Goal: Information Seeking & Learning: Learn about a topic

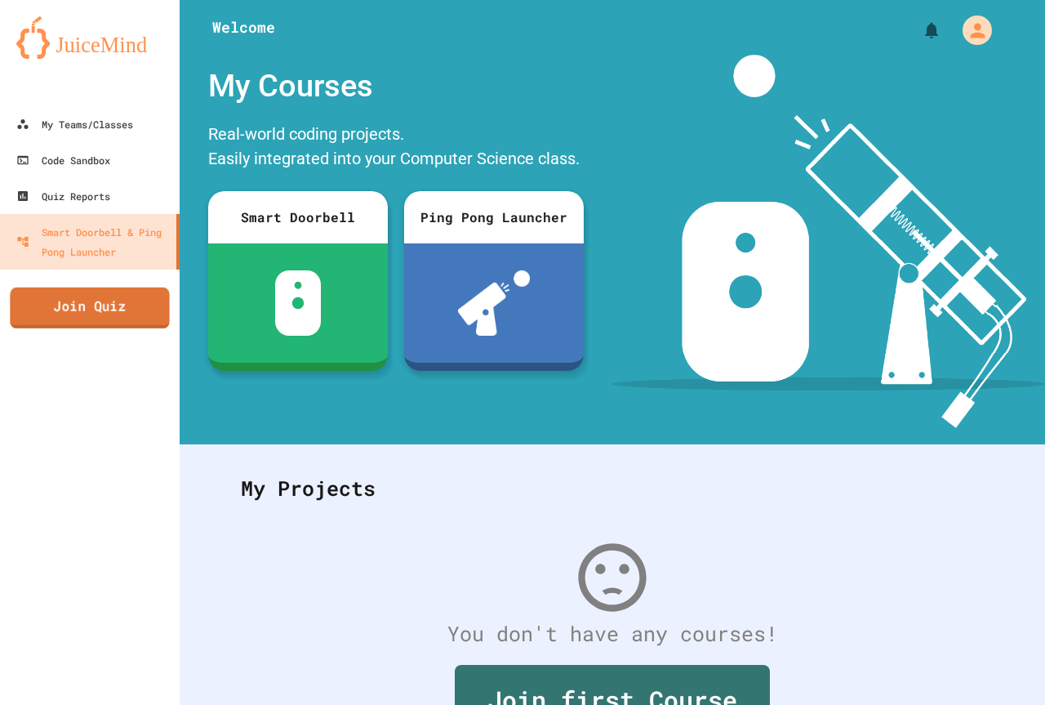
click at [122, 309] on link "Join Quiz" at bounding box center [89, 307] width 159 height 41
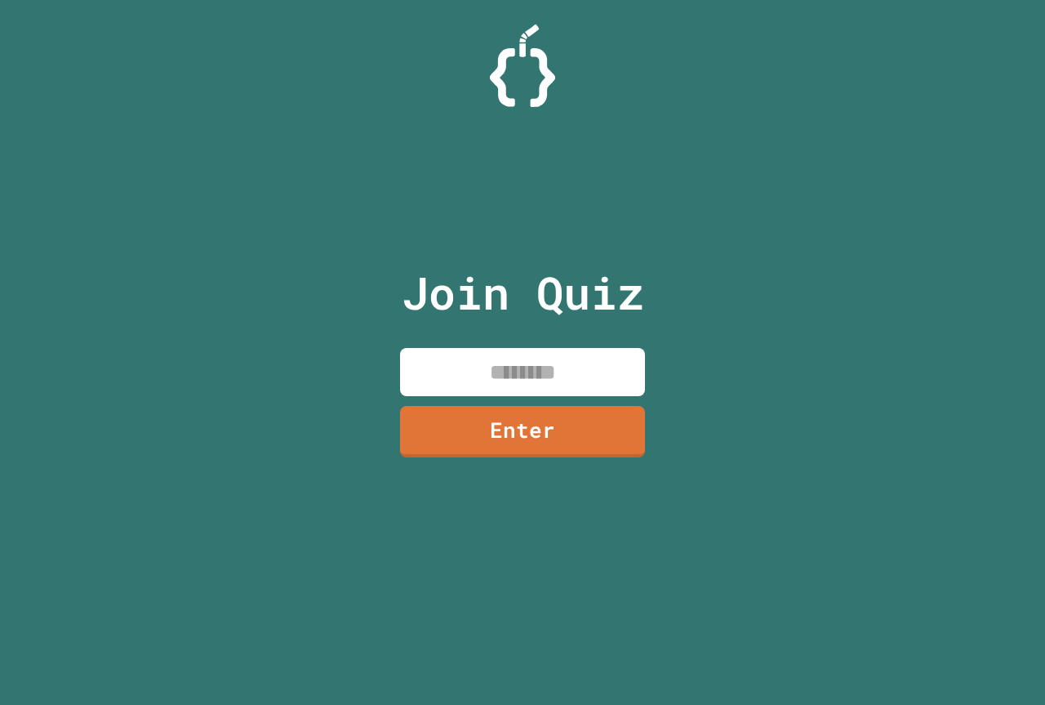
click at [463, 370] on input at bounding box center [522, 372] width 245 height 48
type input "********"
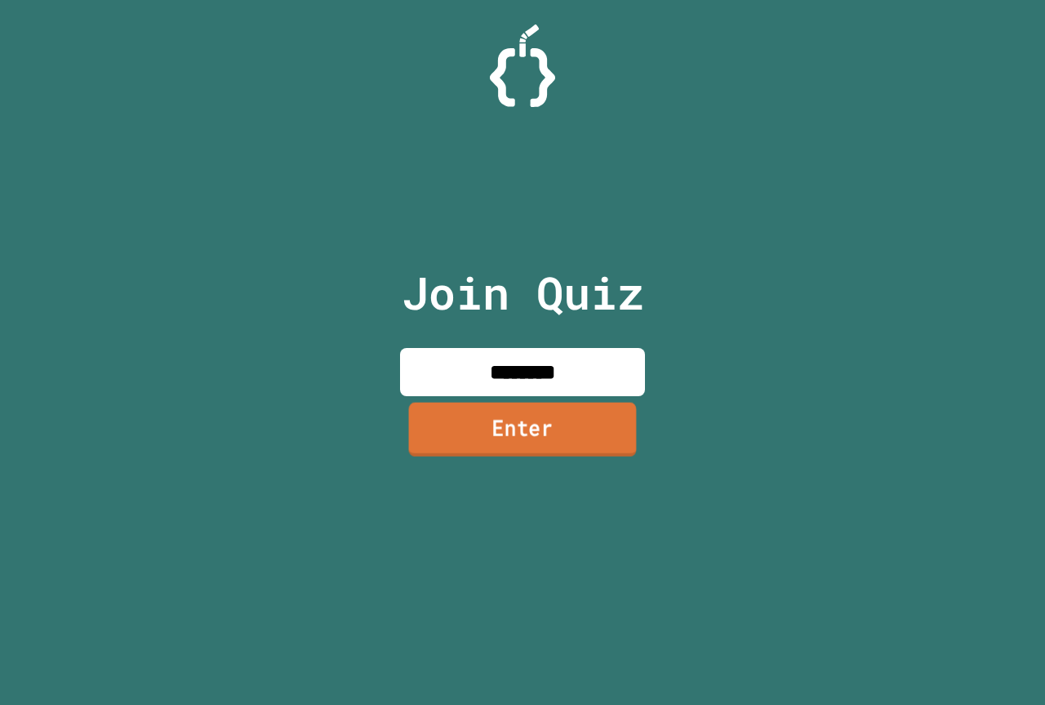
click at [518, 434] on link "Enter" at bounding box center [523, 429] width 228 height 54
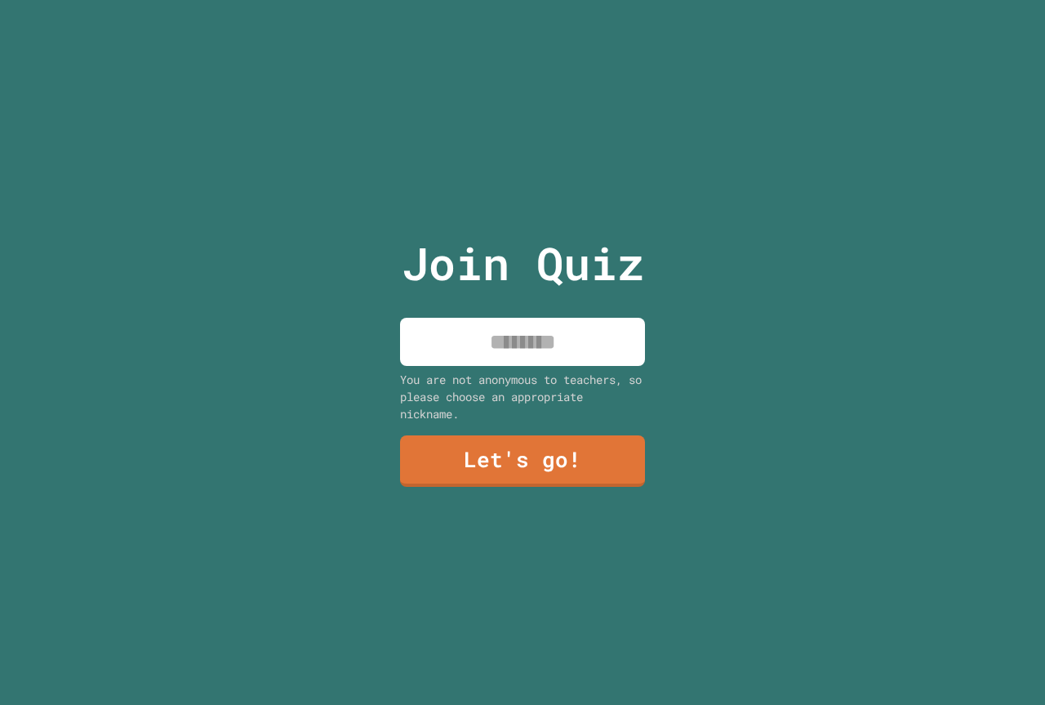
click at [563, 349] on input at bounding box center [522, 342] width 245 height 48
type input "*****"
click at [587, 447] on link "Let's go!" at bounding box center [523, 460] width 238 height 54
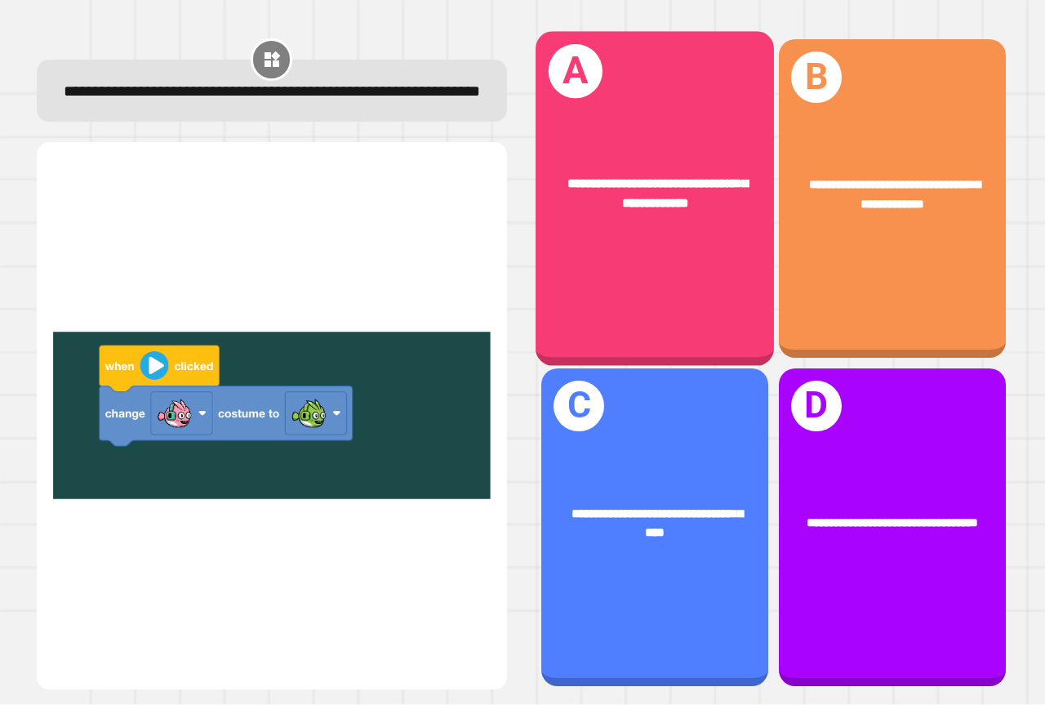
click at [591, 262] on div "**********" at bounding box center [655, 199] width 238 height 334
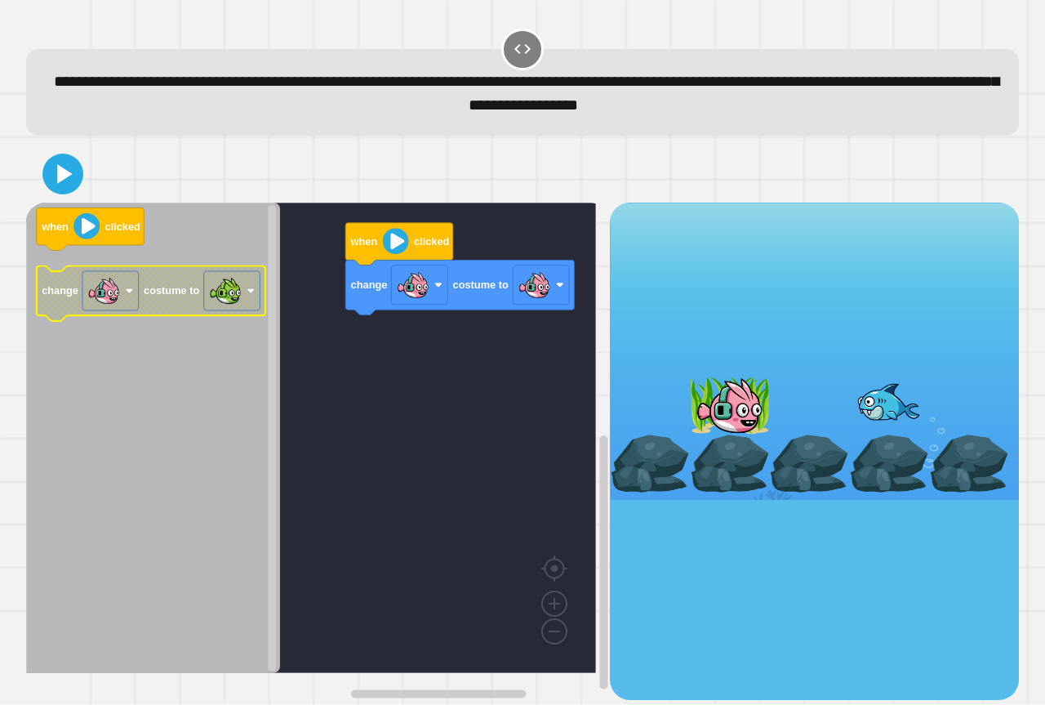
click at [103, 270] on icon "Blockly Workspace" at bounding box center [151, 293] width 229 height 55
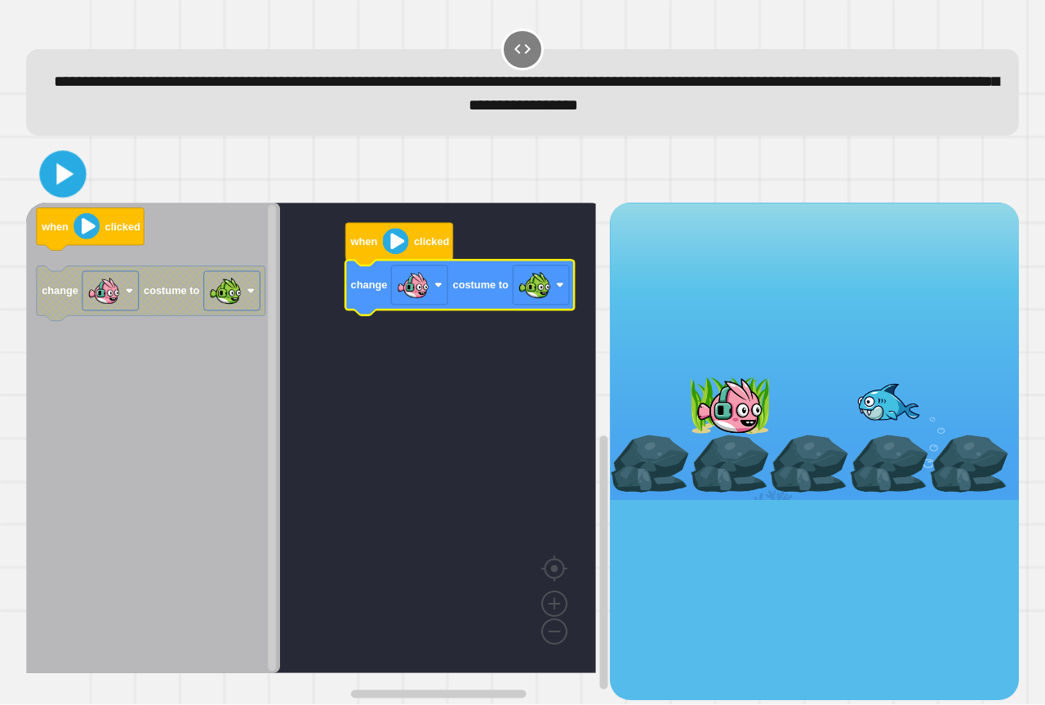
click at [76, 185] on icon at bounding box center [63, 174] width 38 height 38
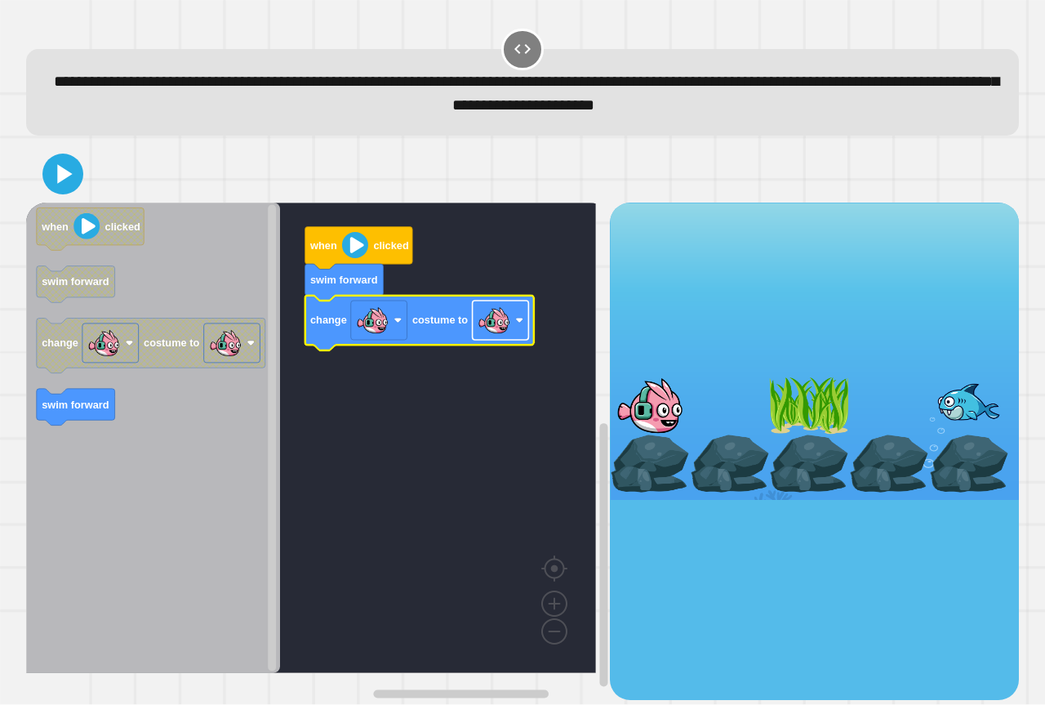
click at [483, 333] on image "Blockly Workspace" at bounding box center [494, 320] width 33 height 33
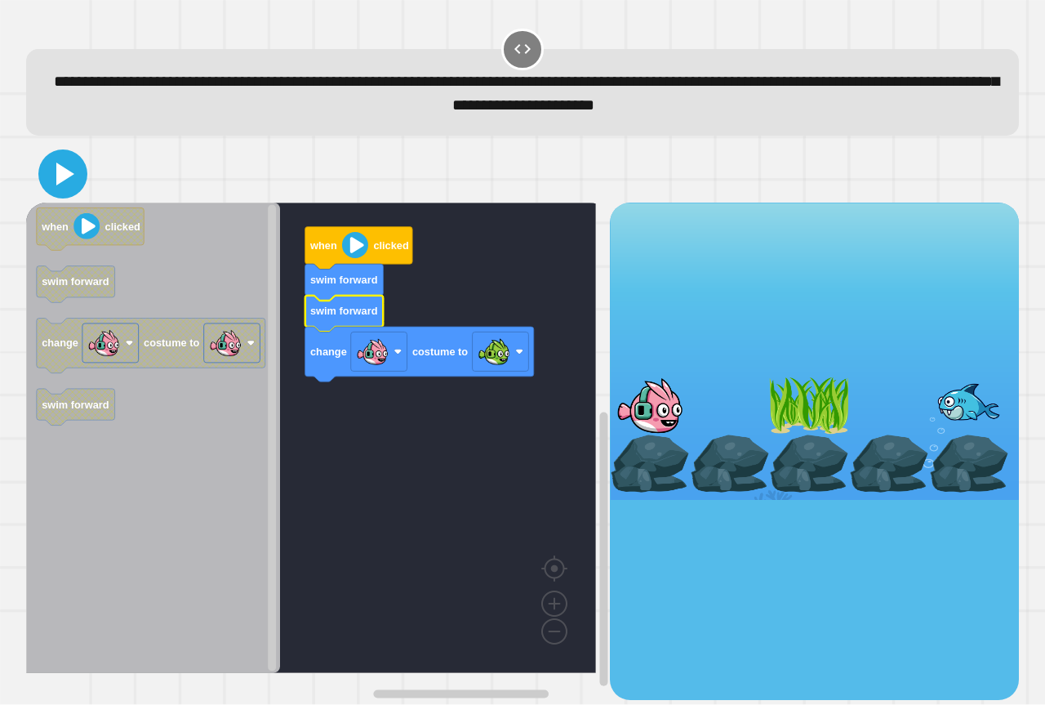
click at [52, 181] on icon at bounding box center [62, 173] width 39 height 39
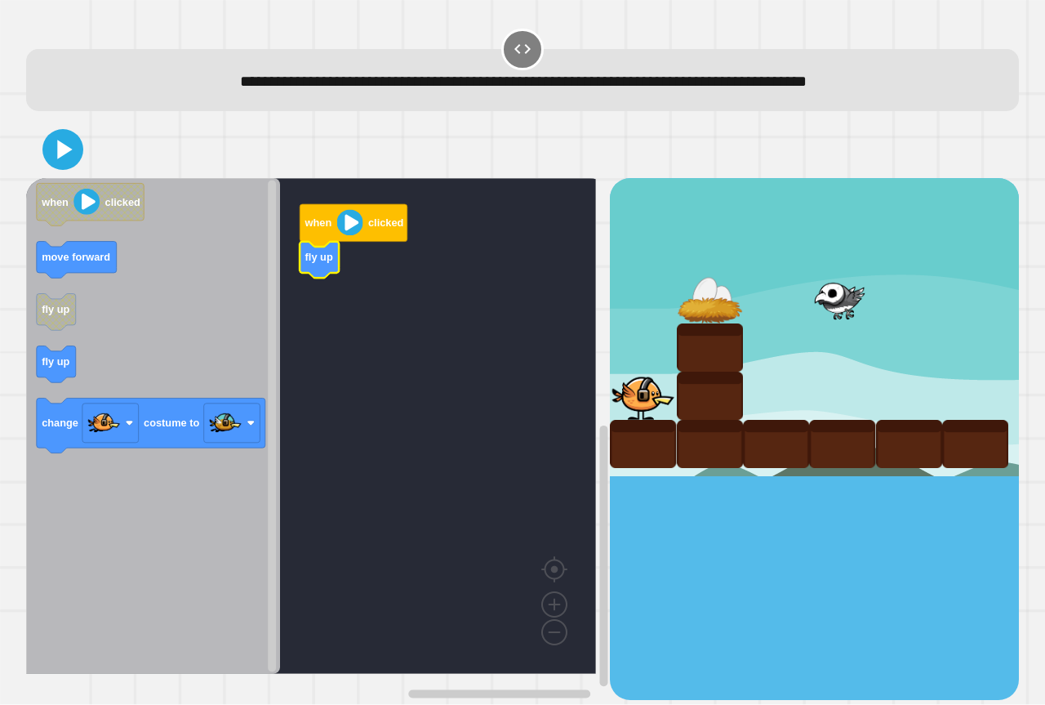
click at [169, 350] on icon "Blockly Workspace" at bounding box center [153, 426] width 254 height 496
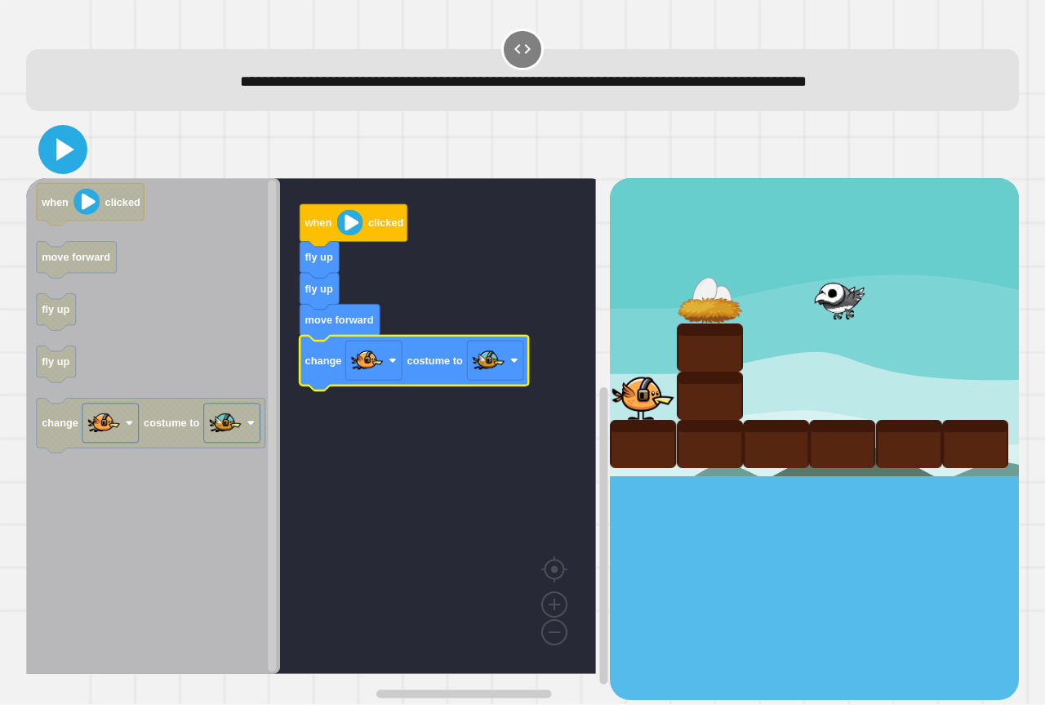
click at [65, 148] on icon at bounding box center [65, 149] width 18 height 23
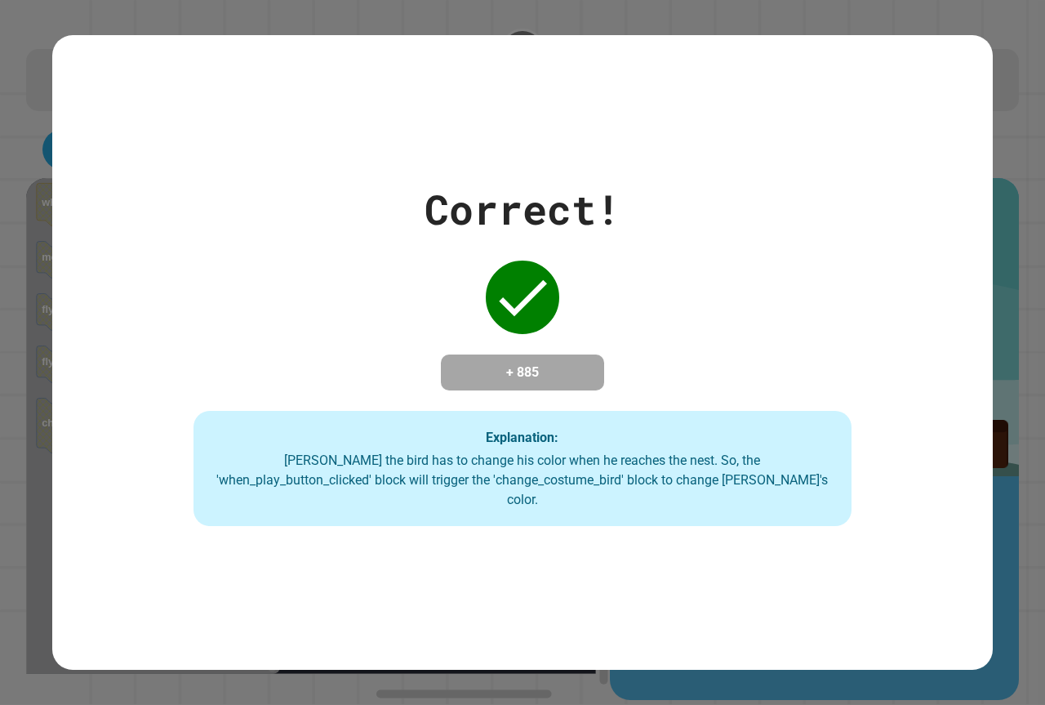
drag, startPoint x: 224, startPoint y: 193, endPoint x: 183, endPoint y: 206, distance: 42.9
click at [183, 206] on div "Correct! + 885 Explanation: [PERSON_NAME] the bird has to change his color when…" at bounding box center [522, 353] width 941 height 348
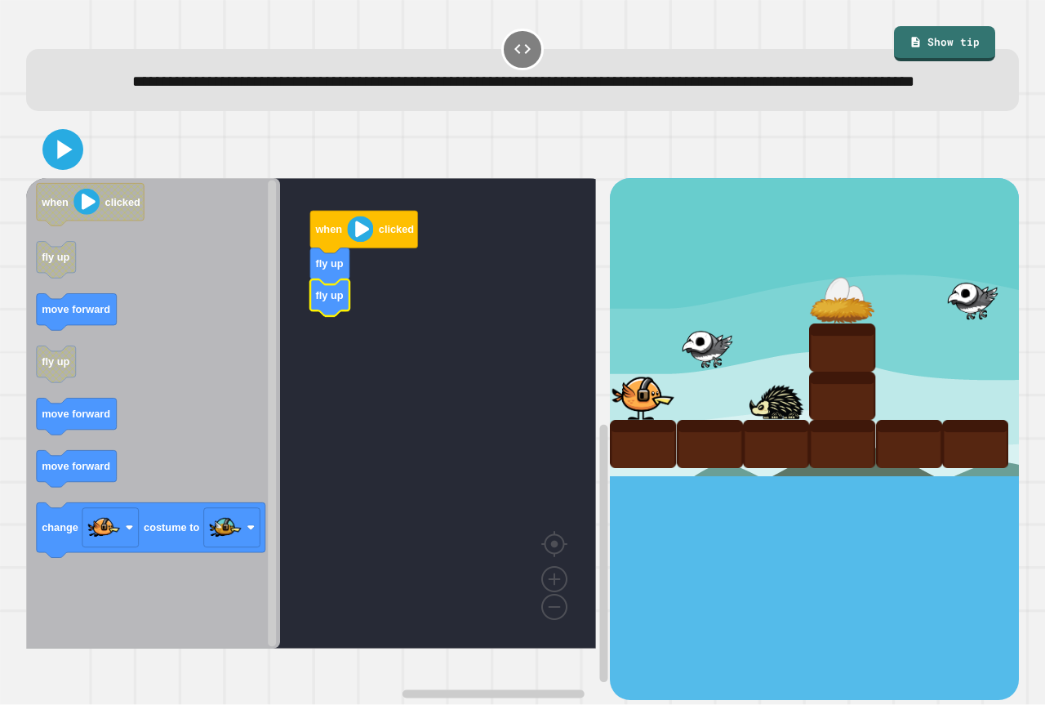
click at [42, 345] on icon "when clicked fly up move forward fly up move forward move forward change costum…" at bounding box center [153, 413] width 254 height 470
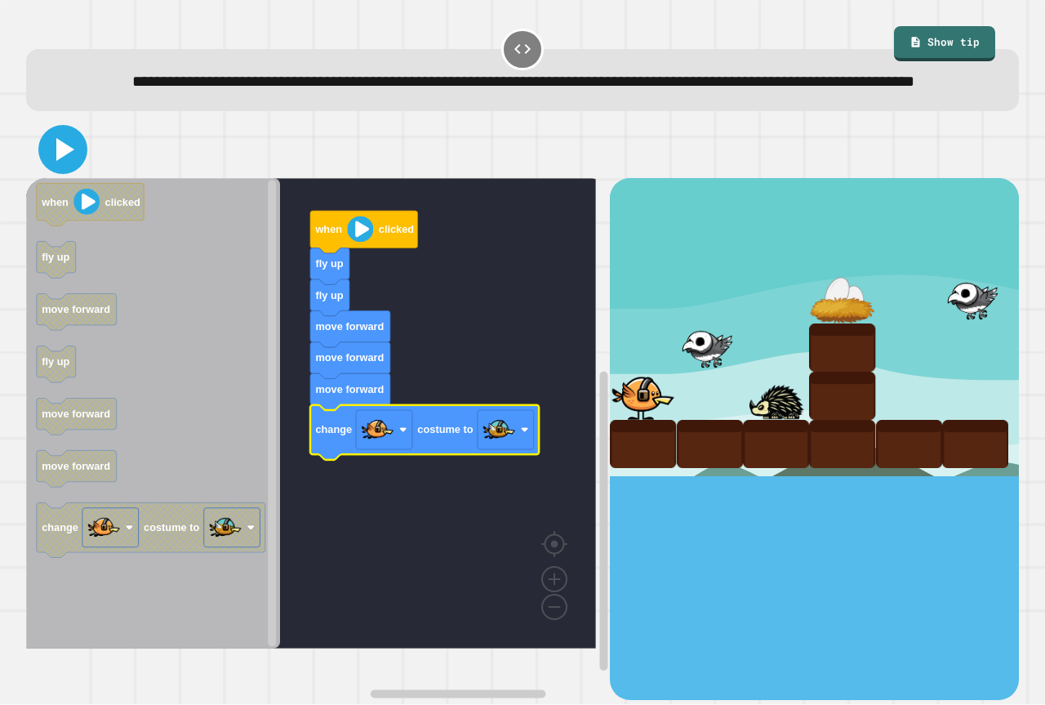
click at [60, 159] on icon at bounding box center [62, 149] width 39 height 39
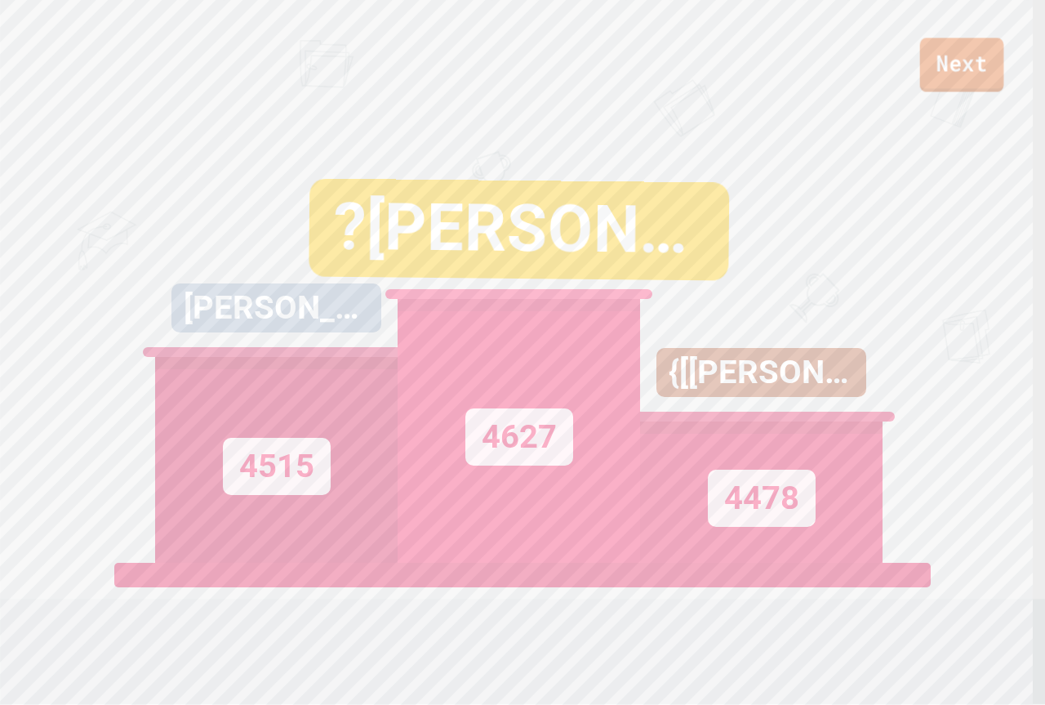
click at [967, 67] on link "Next" at bounding box center [962, 65] width 84 height 54
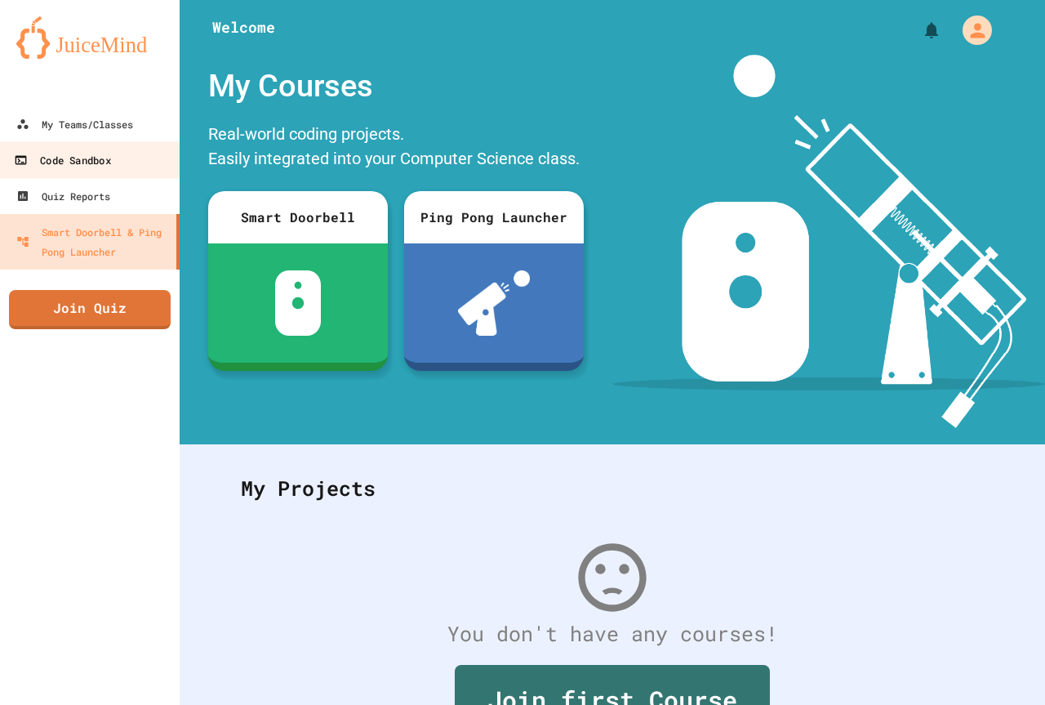
drag, startPoint x: 47, startPoint y: 121, endPoint x: 118, endPoint y: 173, distance: 87.5
drag, startPoint x: 118, startPoint y: 173, endPoint x: 72, endPoint y: 352, distance: 184.6
click at [72, 352] on div "My Teams/Classes Code Sandbox Quiz Reports Smart Doorbell & Ping Pong Launcher …" at bounding box center [90, 352] width 180 height 705
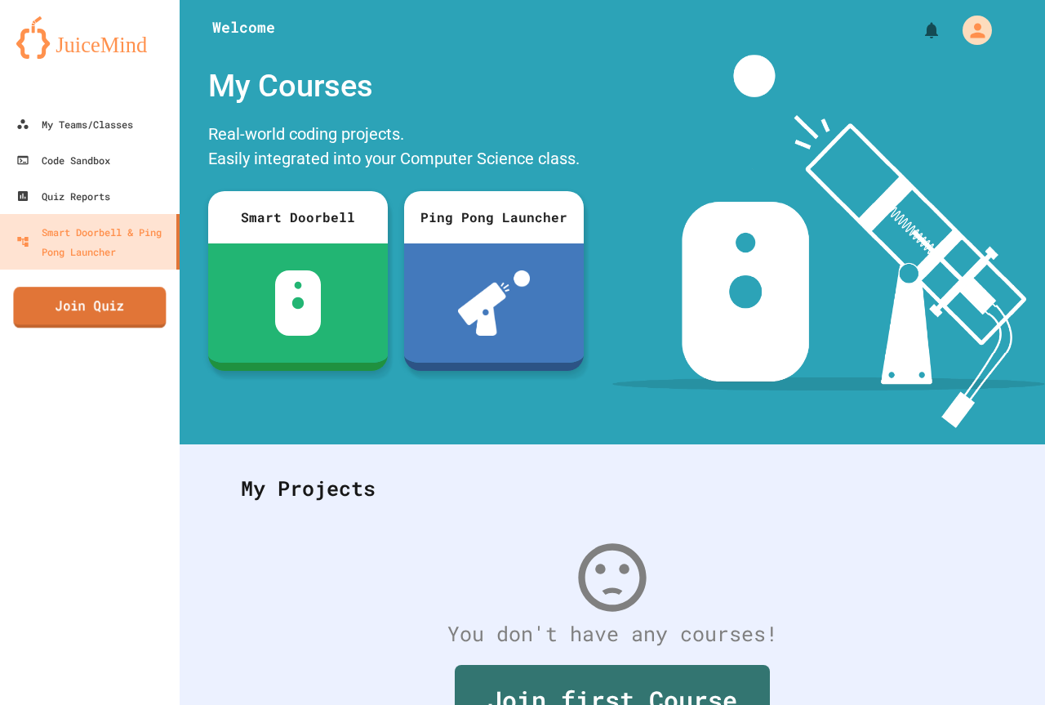
click at [55, 293] on link "Join Quiz" at bounding box center [89, 307] width 153 height 41
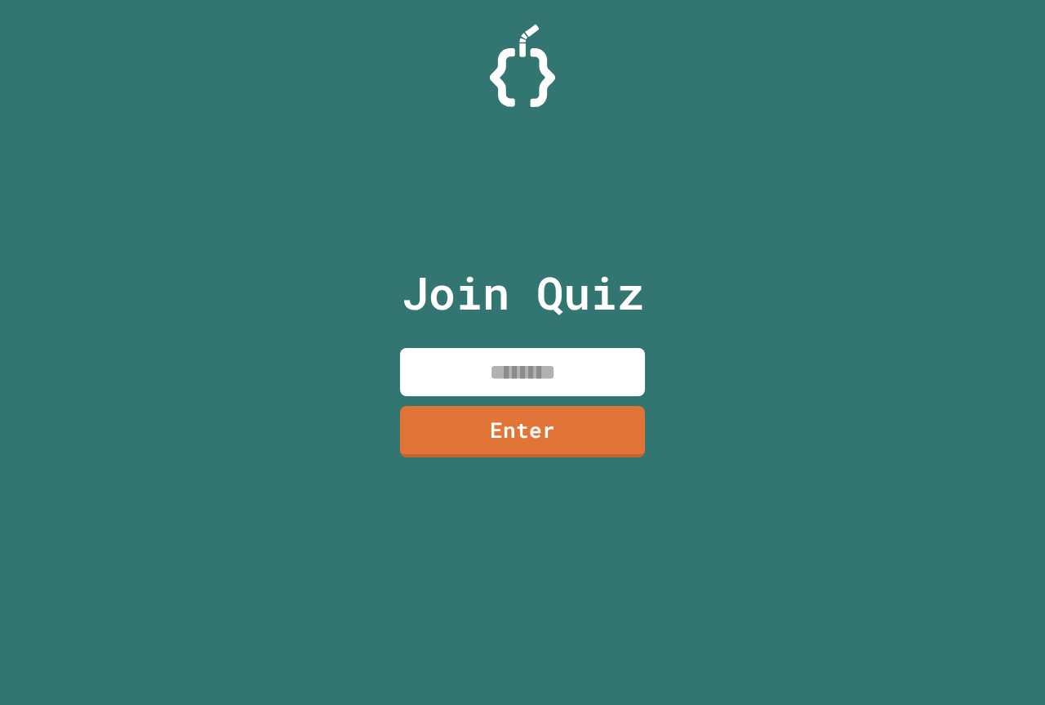
click at [491, 388] on input at bounding box center [522, 372] width 245 height 48
type input "********"
click at [541, 452] on link "Enter" at bounding box center [522, 429] width 247 height 53
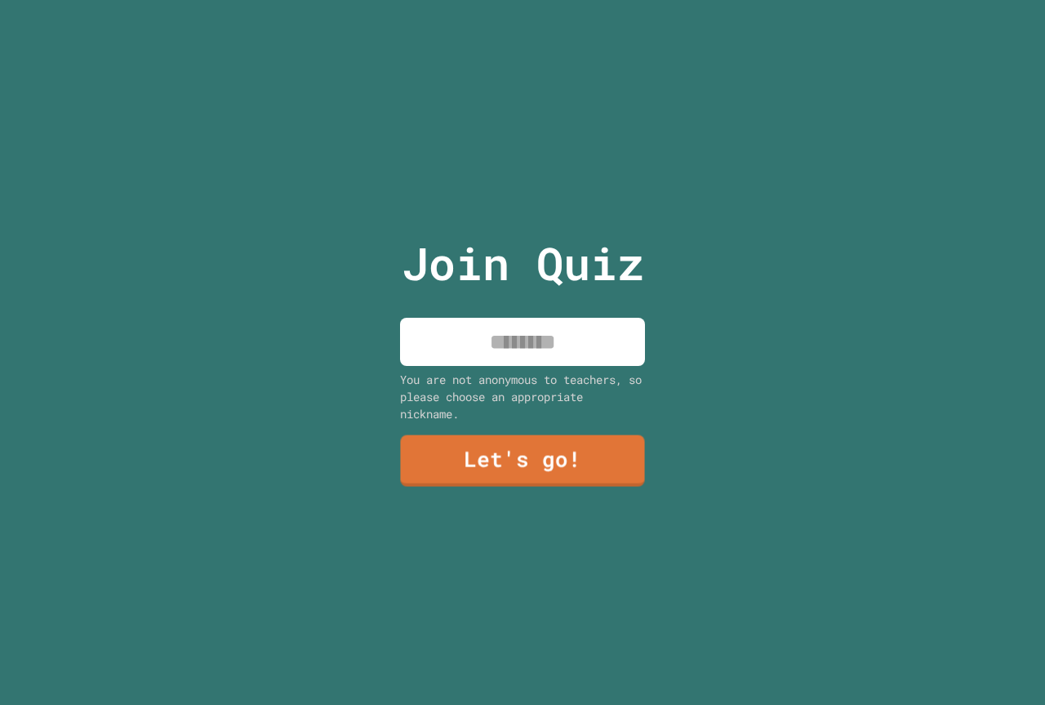
click at [539, 338] on input at bounding box center [522, 342] width 245 height 48
type input "******"
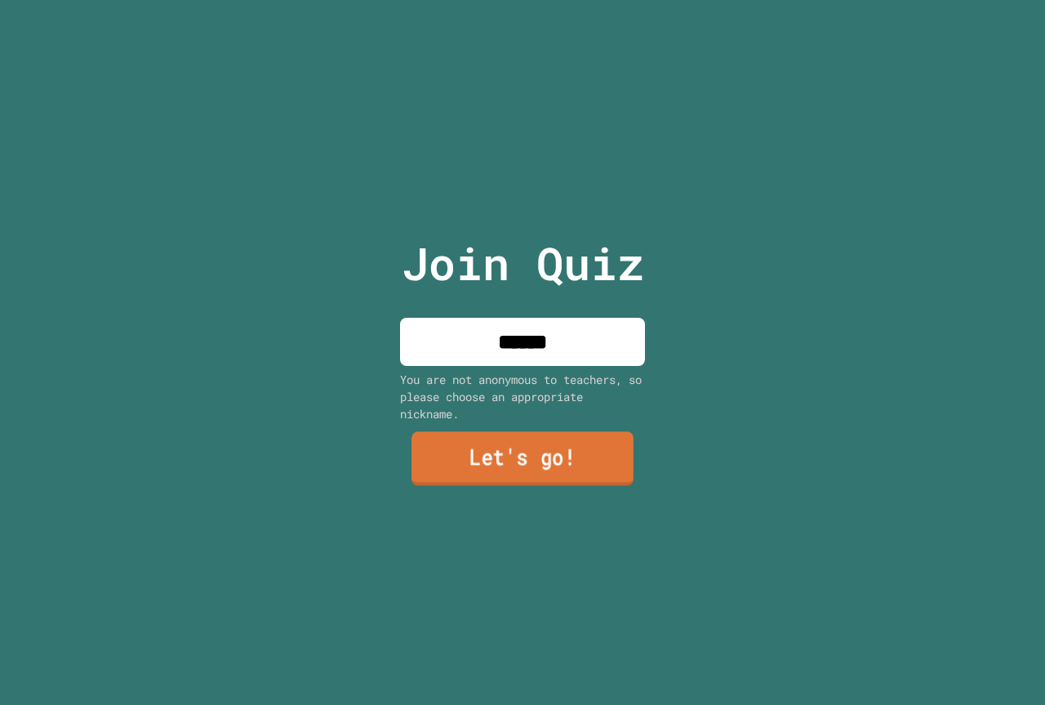
click at [548, 443] on link "Let's go!" at bounding box center [522, 459] width 222 height 54
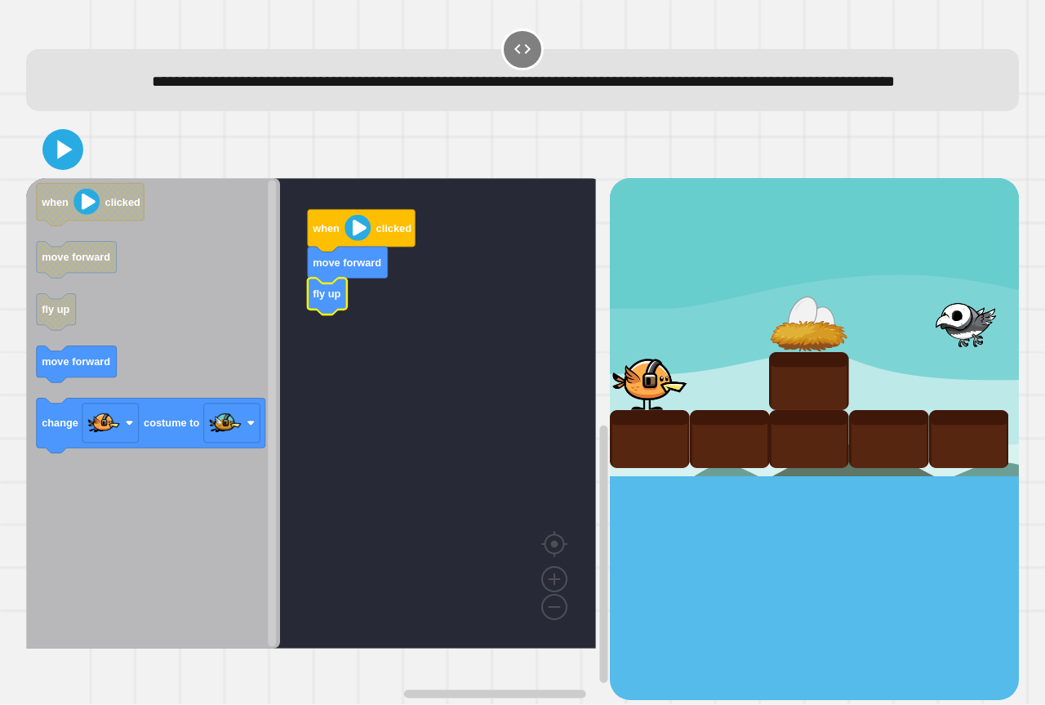
click at [101, 383] on icon "when clicked move forward fly up move forward change costume to" at bounding box center [153, 413] width 254 height 470
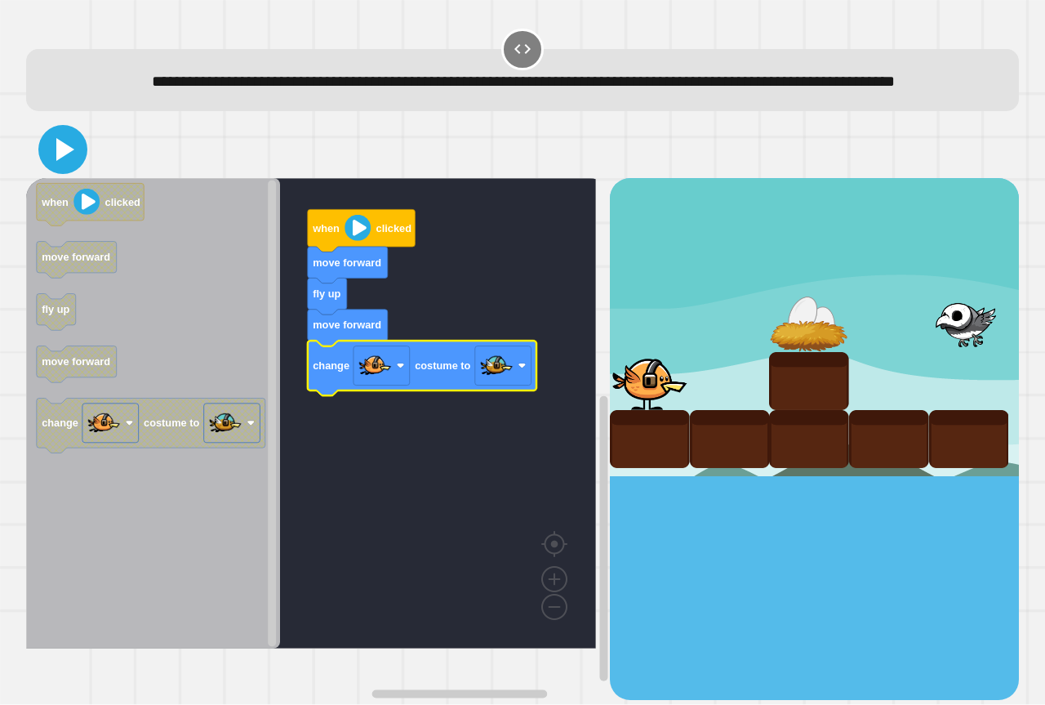
click at [60, 161] on icon at bounding box center [65, 149] width 18 height 23
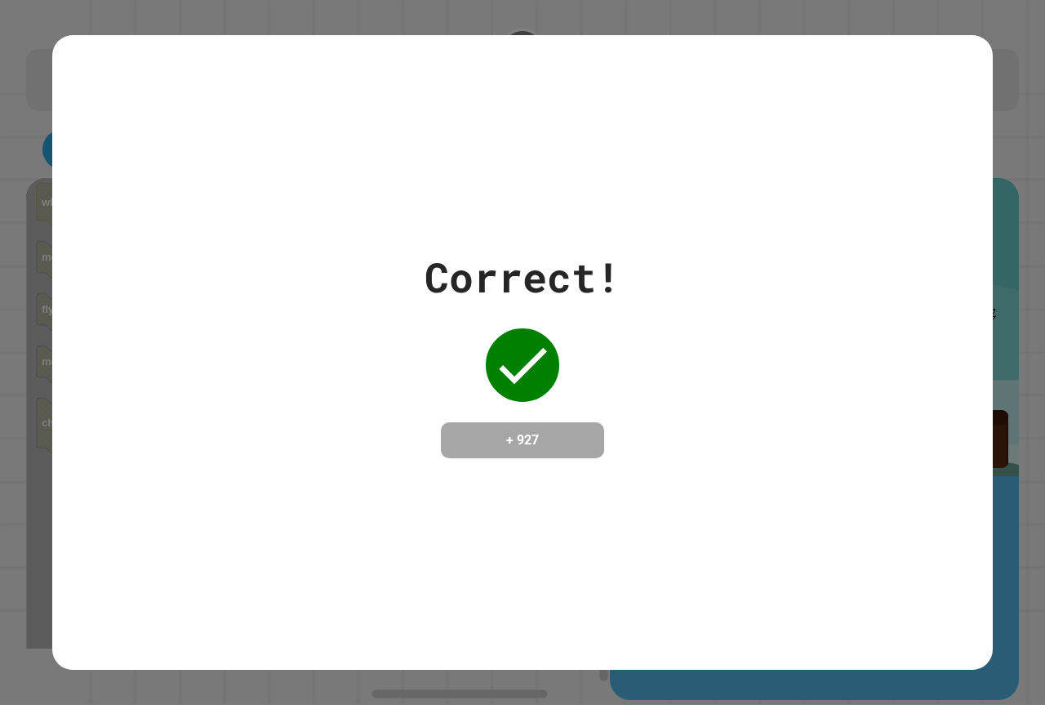
click at [474, 247] on div "Correct!" at bounding box center [523, 277] width 196 height 61
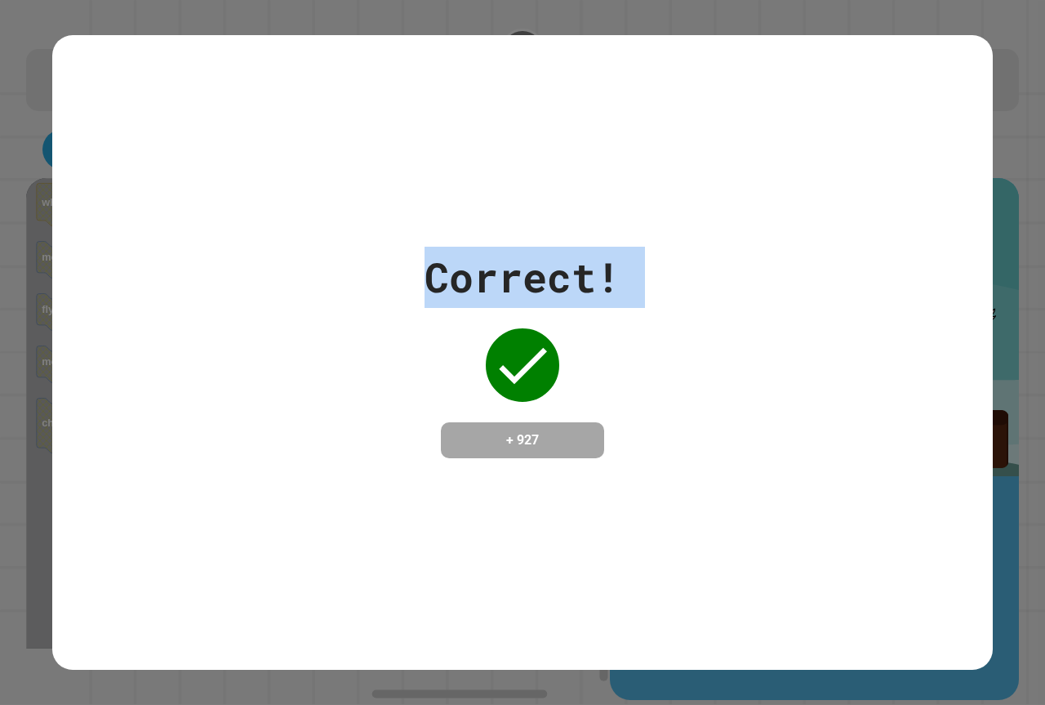
click at [474, 247] on div "Correct!" at bounding box center [523, 277] width 196 height 61
click at [470, 247] on div "Correct!" at bounding box center [523, 277] width 196 height 61
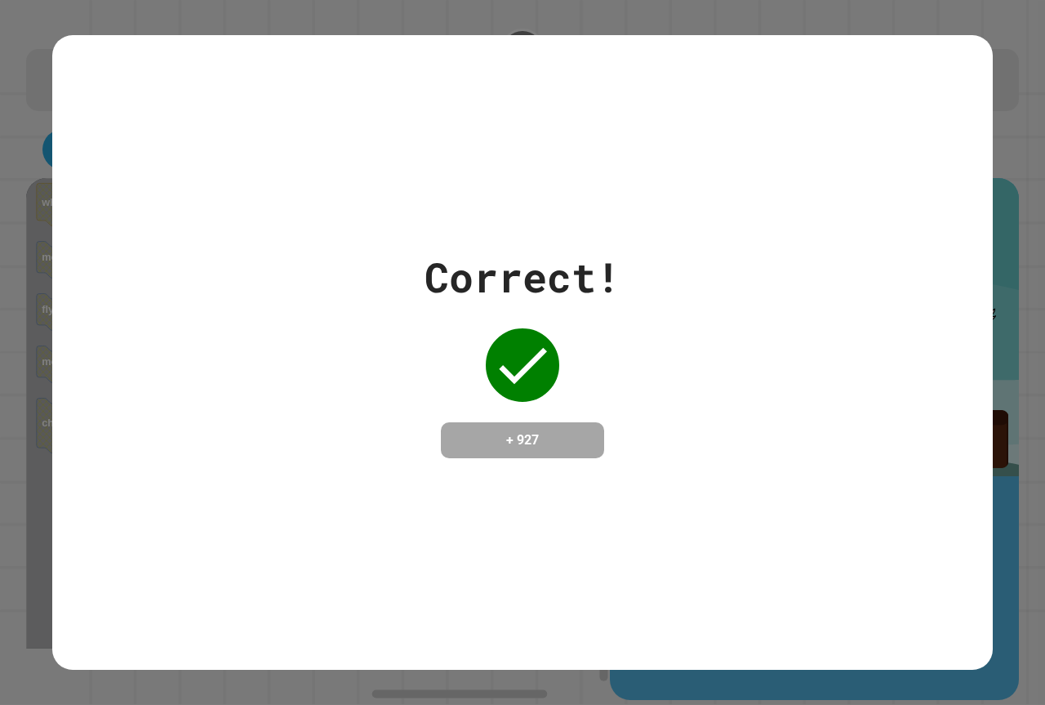
click at [467, 247] on div "Correct!" at bounding box center [523, 277] width 196 height 61
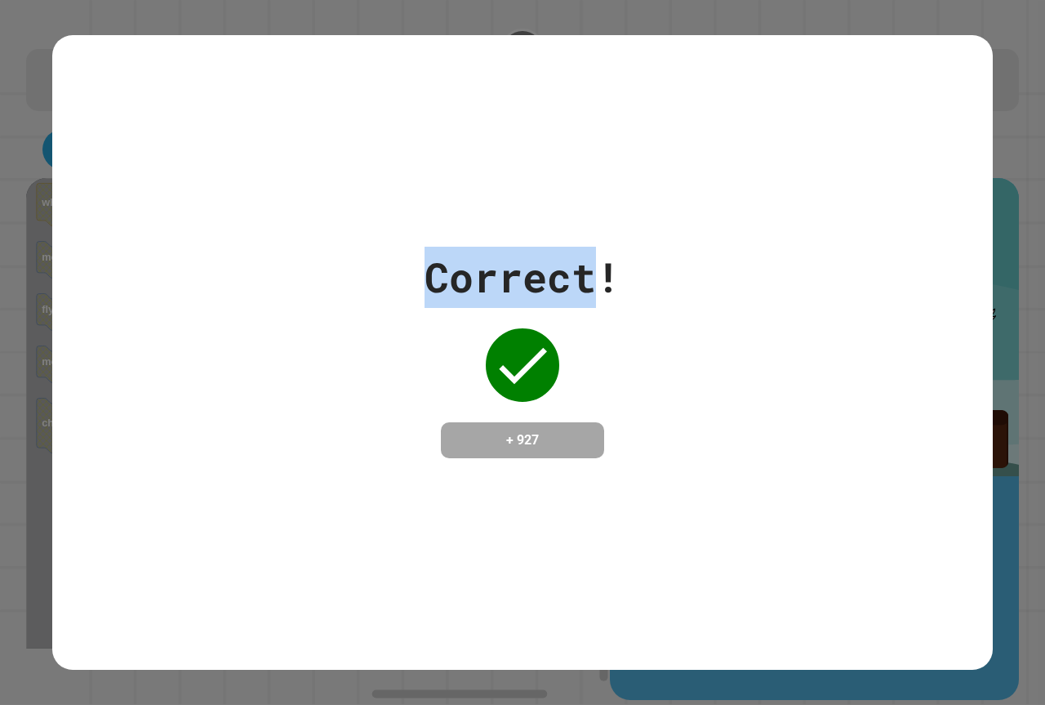
click at [465, 247] on div "Correct!" at bounding box center [523, 277] width 196 height 61
drag, startPoint x: 452, startPoint y: 238, endPoint x: 251, endPoint y: 209, distance: 202.1
click at [251, 209] on div "Correct! + 927" at bounding box center [522, 352] width 941 height 634
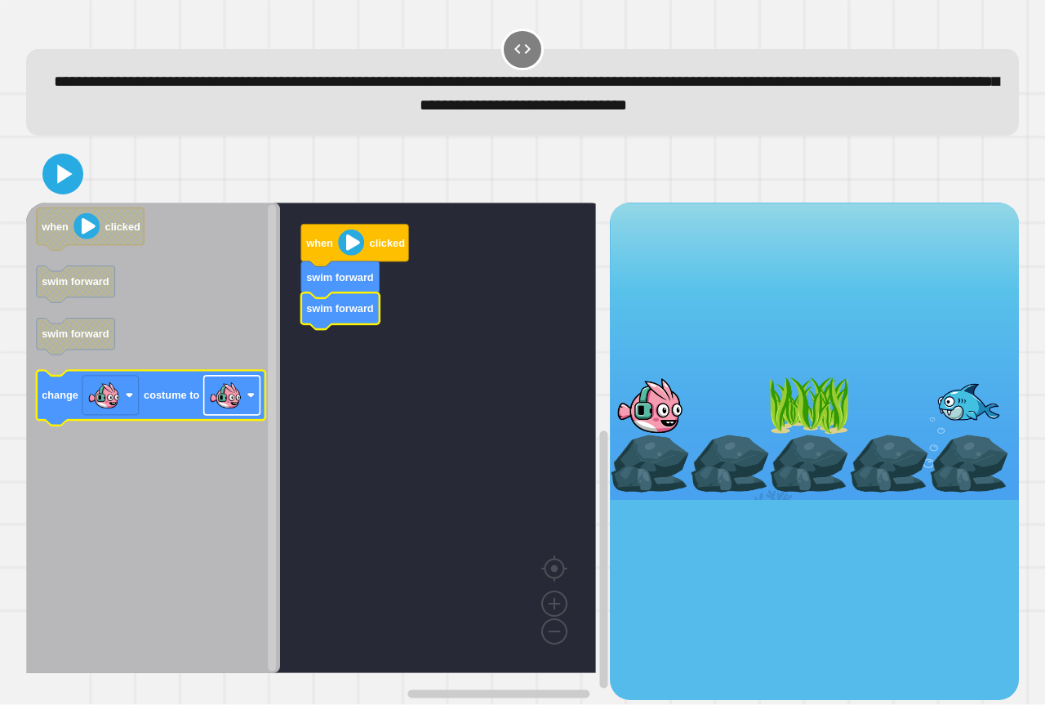
click at [211, 397] on image "Blockly Workspace" at bounding box center [225, 395] width 33 height 33
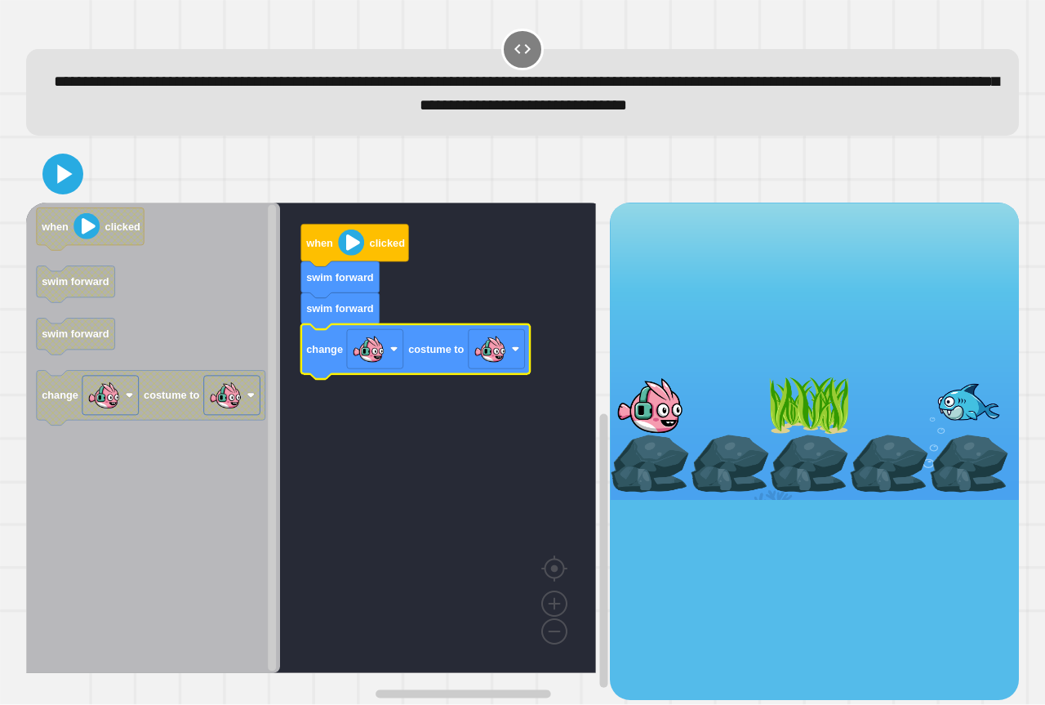
click at [478, 372] on icon "Blockly Workspace" at bounding box center [415, 351] width 229 height 55
click at [485, 369] on rect "Blockly Workspace" at bounding box center [497, 349] width 56 height 39
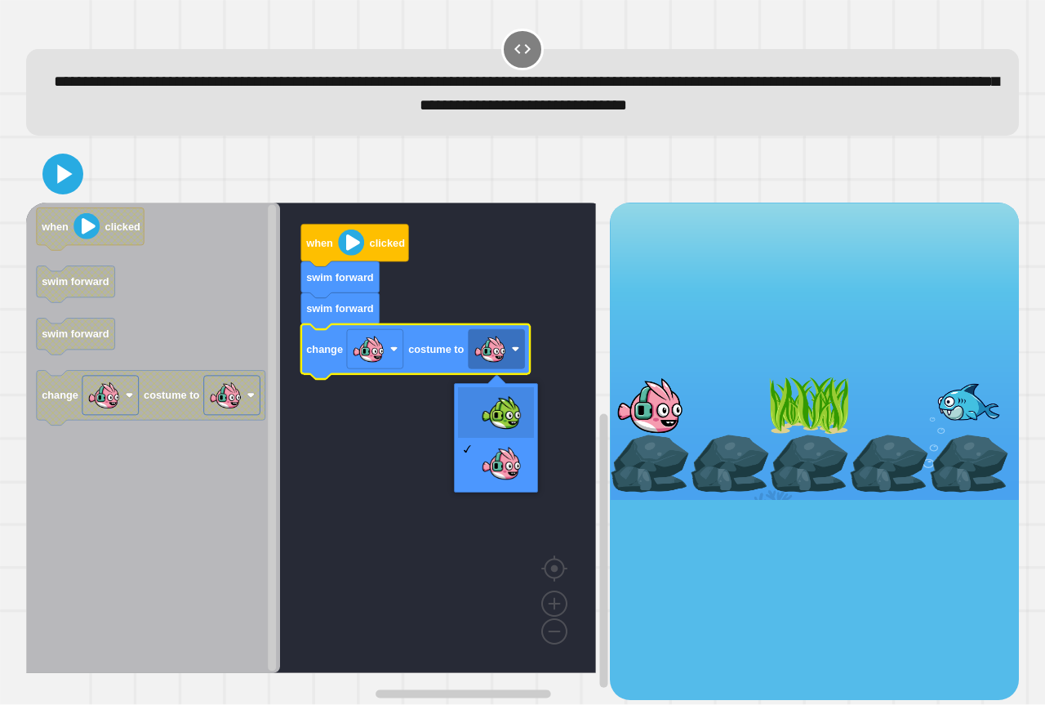
drag, startPoint x: 492, startPoint y: 405, endPoint x: 454, endPoint y: 392, distance: 39.8
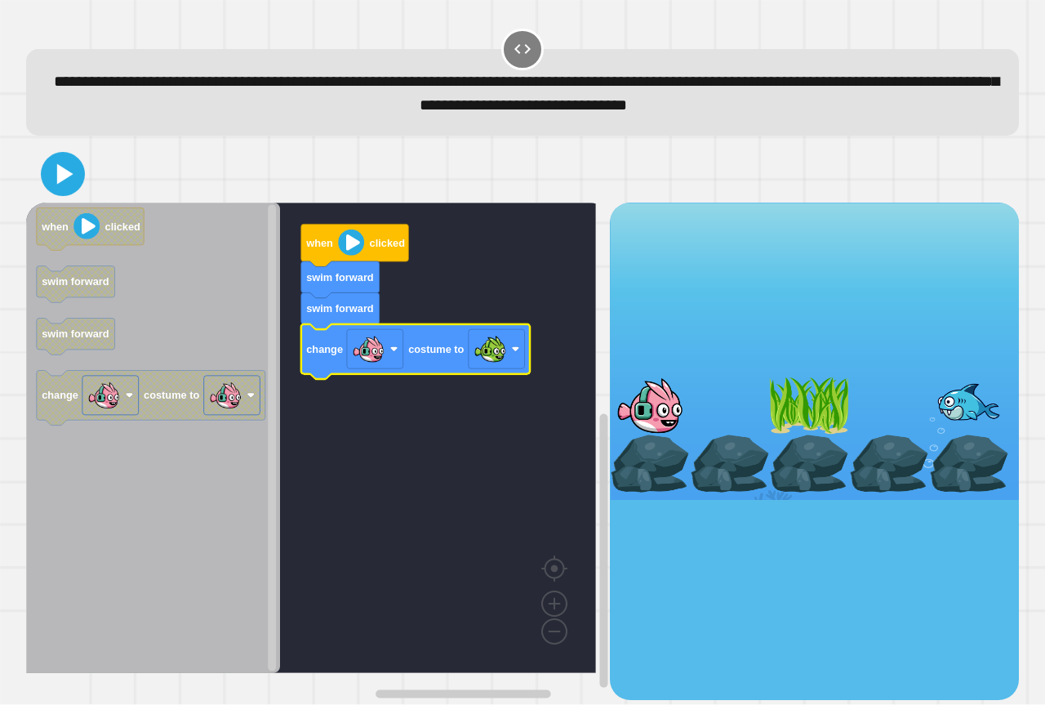
click at [74, 173] on icon at bounding box center [62, 174] width 35 height 35
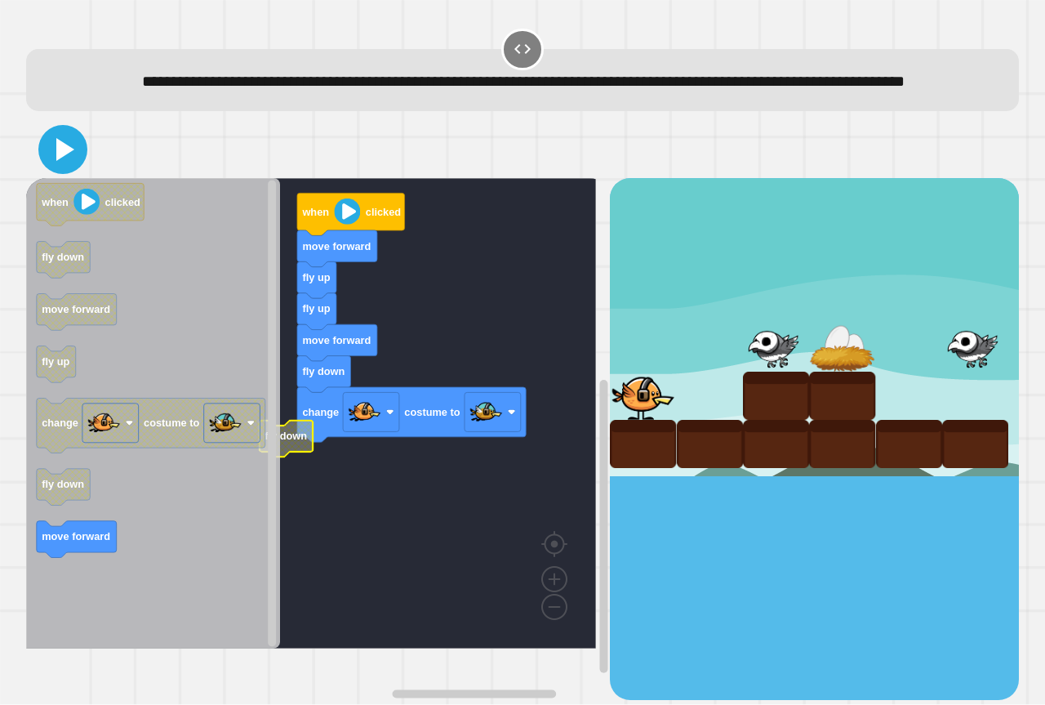
click at [59, 161] on icon at bounding box center [65, 149] width 18 height 23
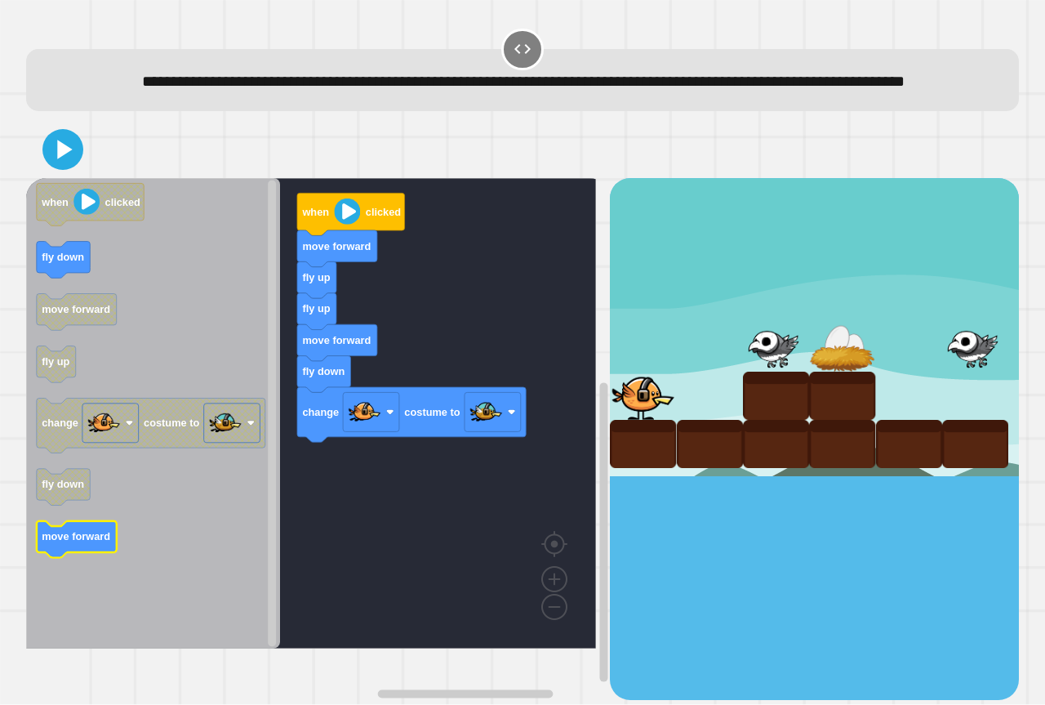
click at [78, 571] on icon "when clicked fly down move forward fly up change costume to fly down move forwa…" at bounding box center [153, 413] width 254 height 470
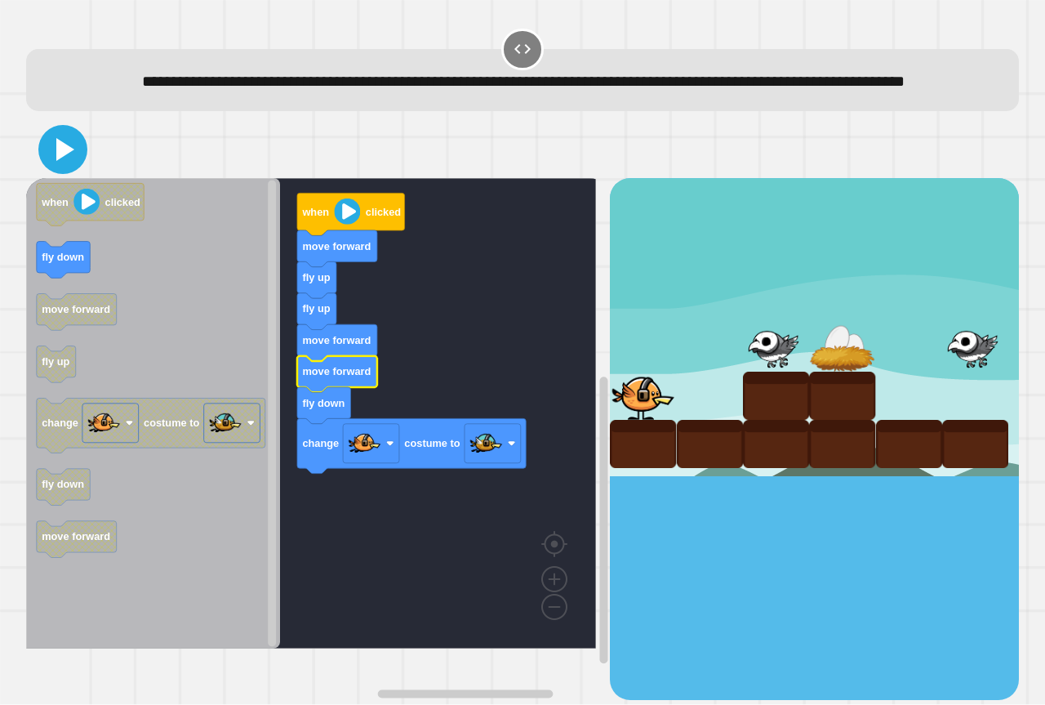
click at [63, 161] on icon at bounding box center [65, 149] width 18 height 23
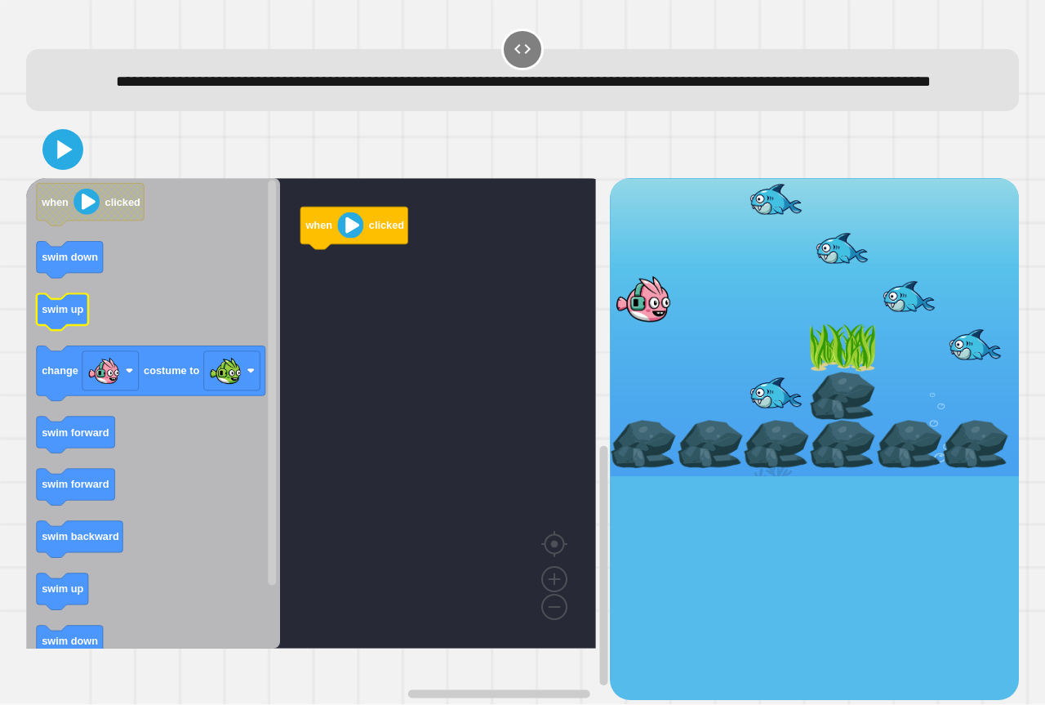
click at [68, 331] on icon "Blockly Workspace" at bounding box center [62, 312] width 51 height 37
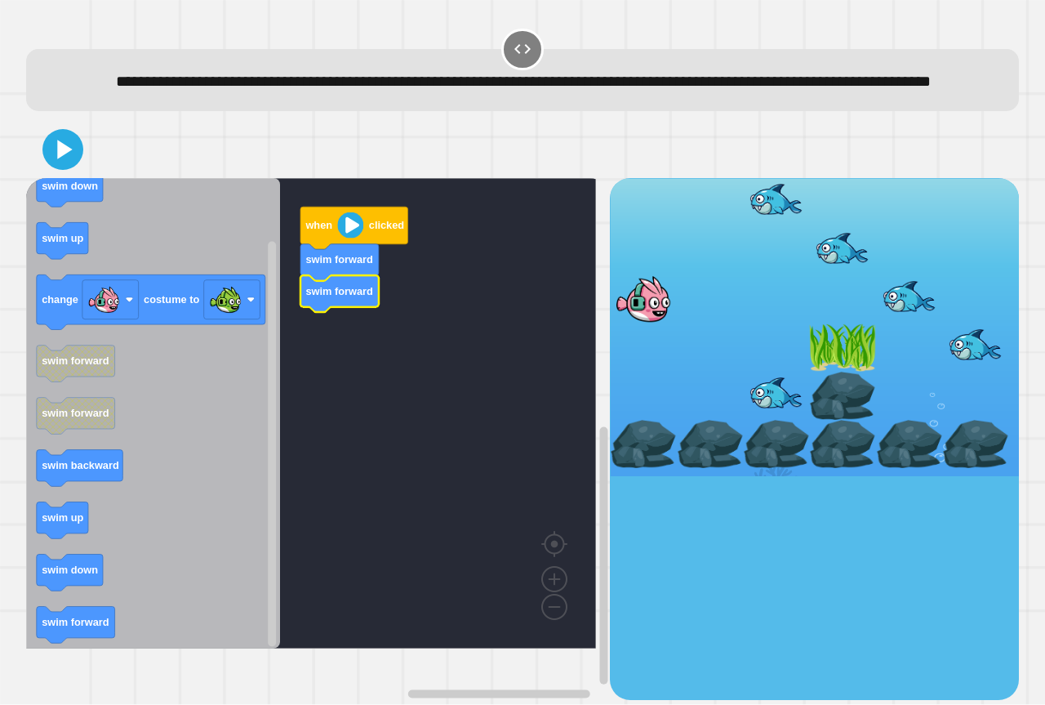
click at [89, 646] on icon "Blockly Workspace" at bounding box center [153, 413] width 254 height 470
click at [115, 594] on icon "Blockly Workspace" at bounding box center [153, 413] width 254 height 470
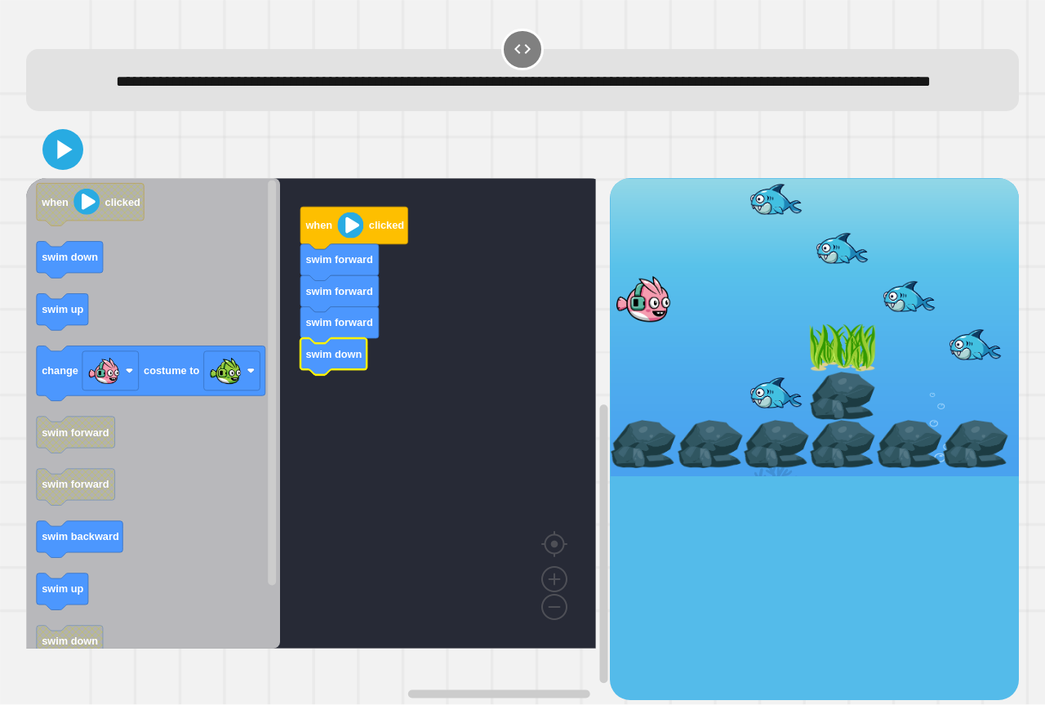
click at [83, 297] on icon "Blockly Workspace" at bounding box center [153, 413] width 254 height 470
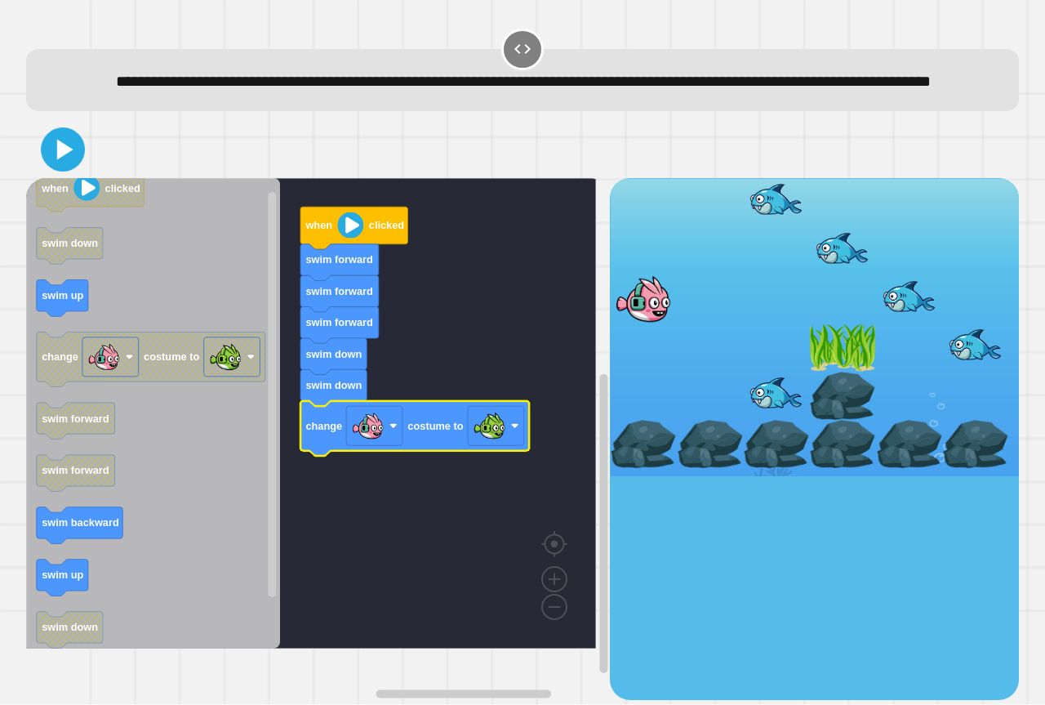
click at [70, 167] on icon at bounding box center [62, 149] width 35 height 35
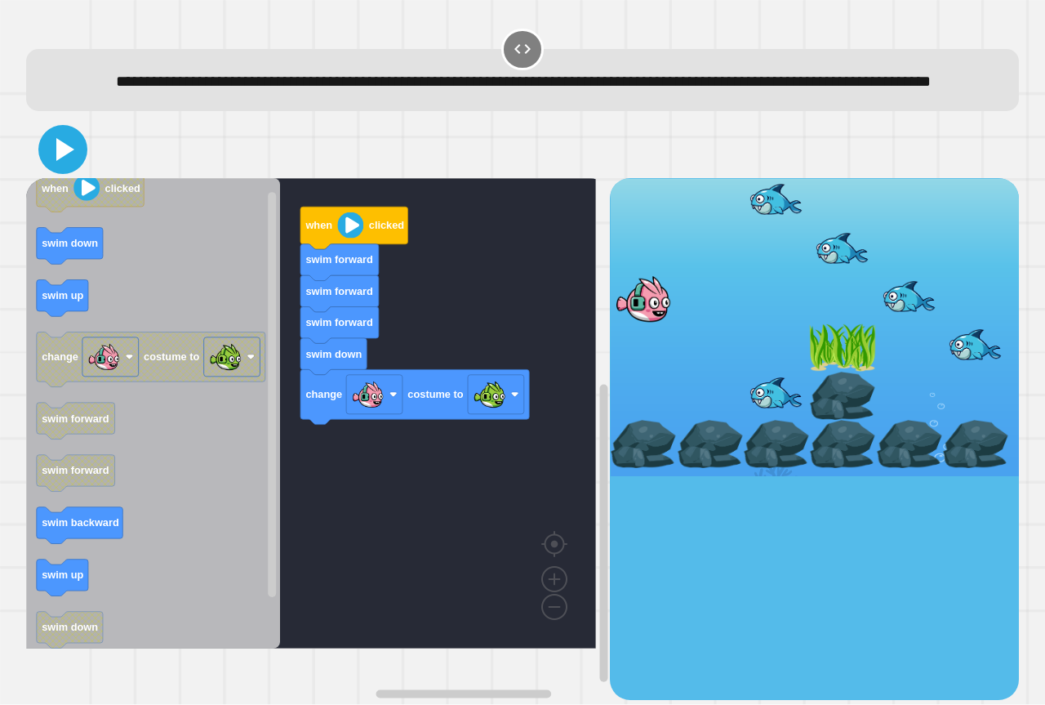
click at [59, 161] on icon at bounding box center [65, 149] width 18 height 23
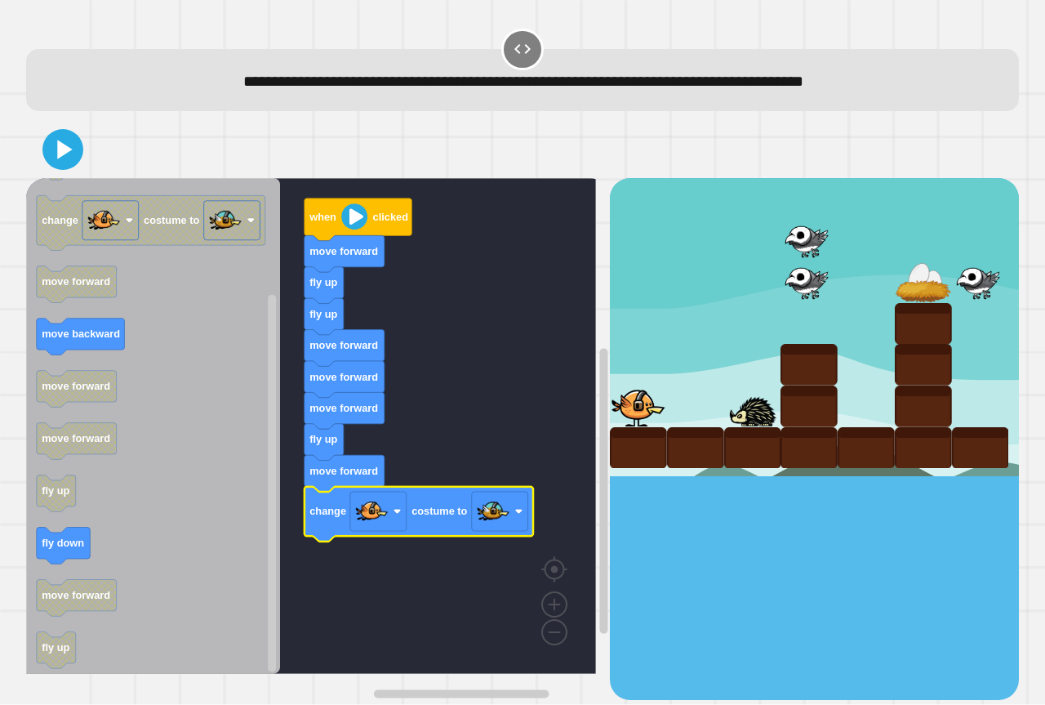
drag, startPoint x: 65, startPoint y: 171, endPoint x: 56, endPoint y: 40, distance: 131.8
click at [65, 164] on div at bounding box center [522, 149] width 993 height 57
click at [70, 140] on icon at bounding box center [63, 150] width 38 height 38
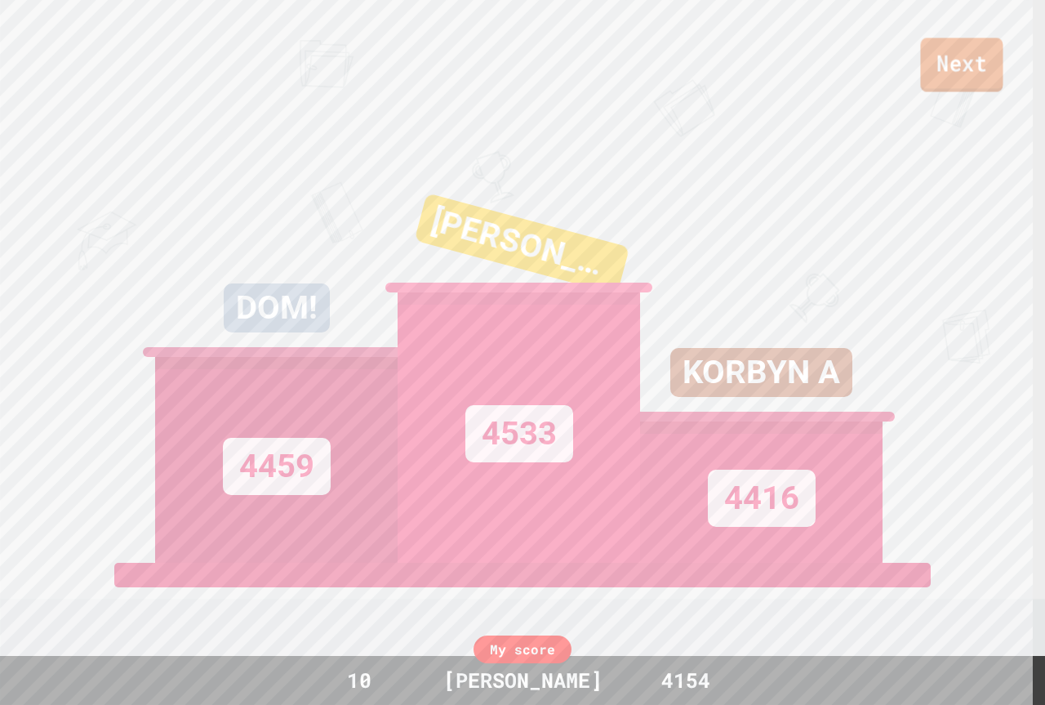
click at [934, 59] on link "Next" at bounding box center [961, 65] width 82 height 54
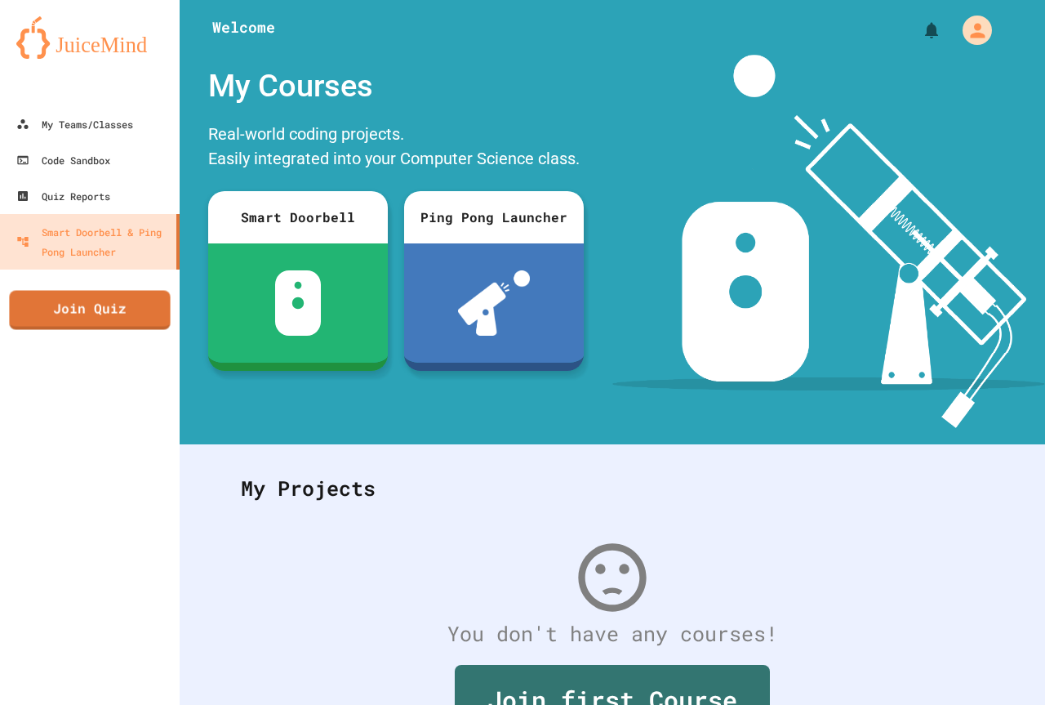
click at [167, 315] on div "My Teams/Classes Code Sandbox Quiz Reports Smart Doorbell & Ping Pong Launcher …" at bounding box center [90, 352] width 180 height 705
click at [147, 315] on link "Join Quiz" at bounding box center [89, 307] width 154 height 41
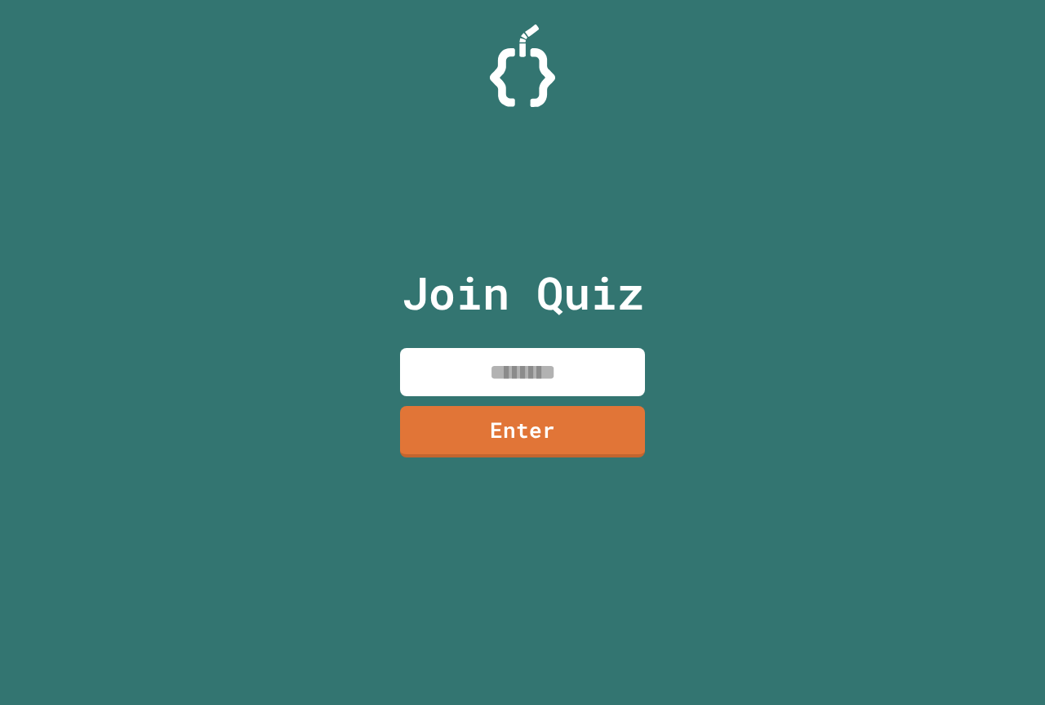
click at [603, 376] on input at bounding box center [522, 372] width 245 height 48
type input "********"
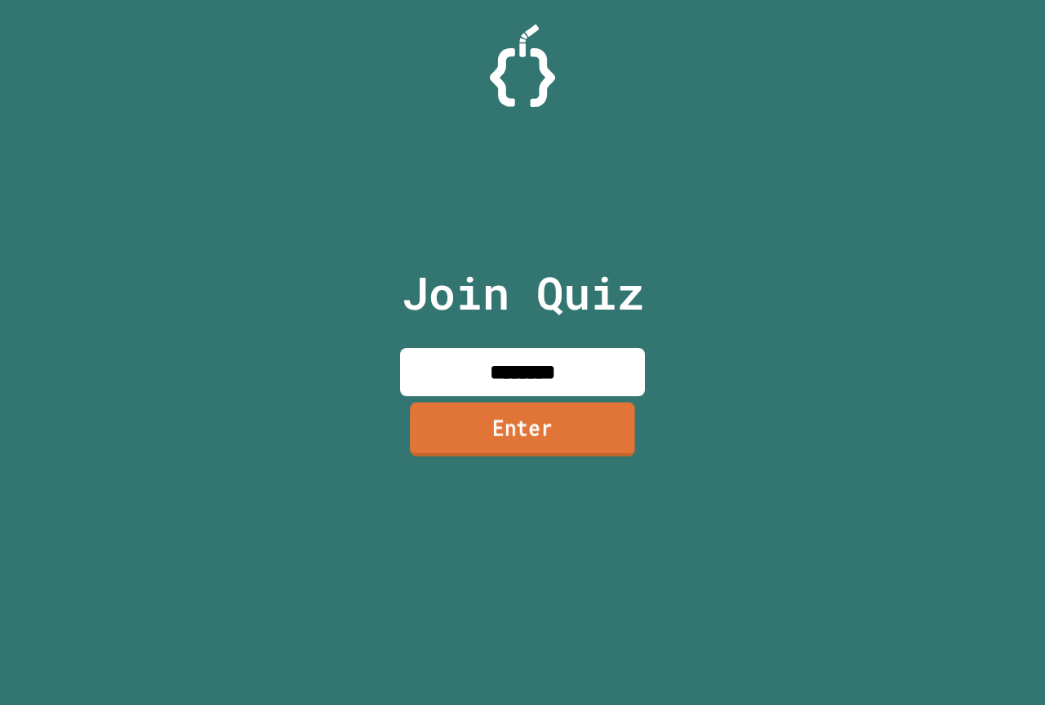
click at [575, 421] on link "Enter" at bounding box center [522, 429] width 225 height 54
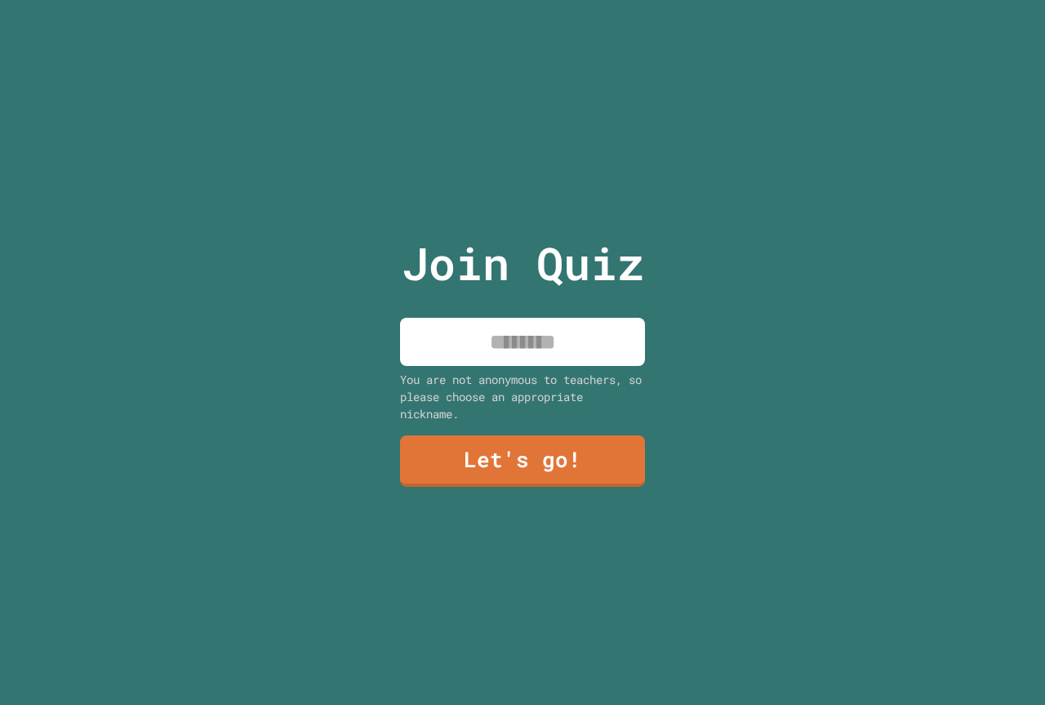
click at [580, 335] on input at bounding box center [522, 342] width 245 height 48
type input "******"
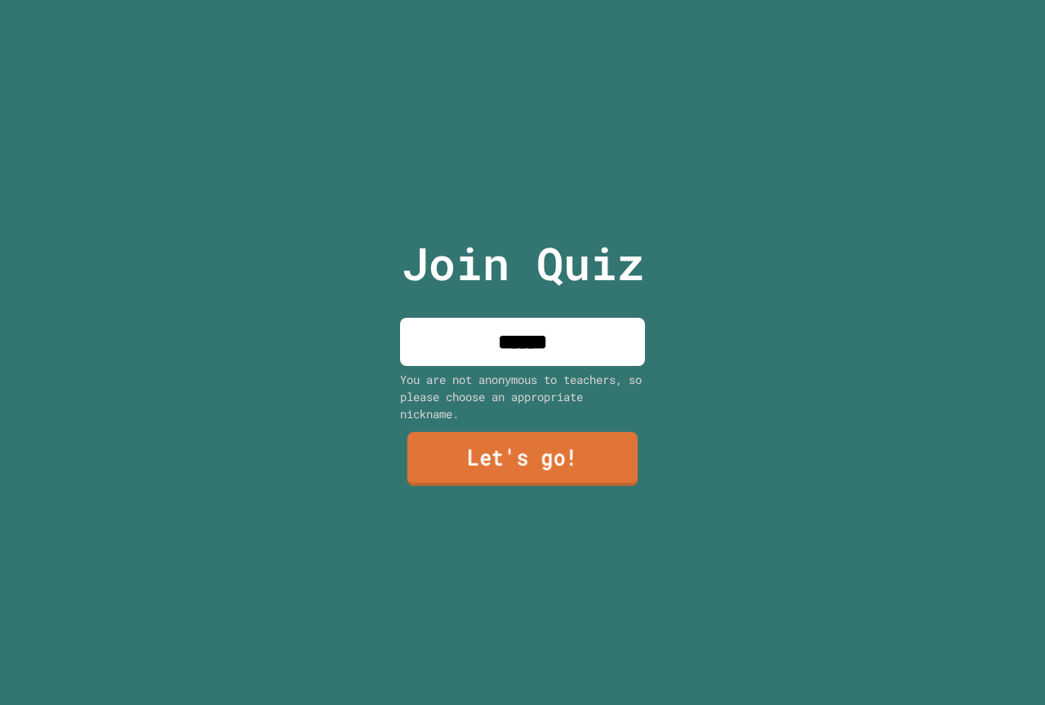
click at [580, 454] on link "Let's go!" at bounding box center [522, 459] width 230 height 54
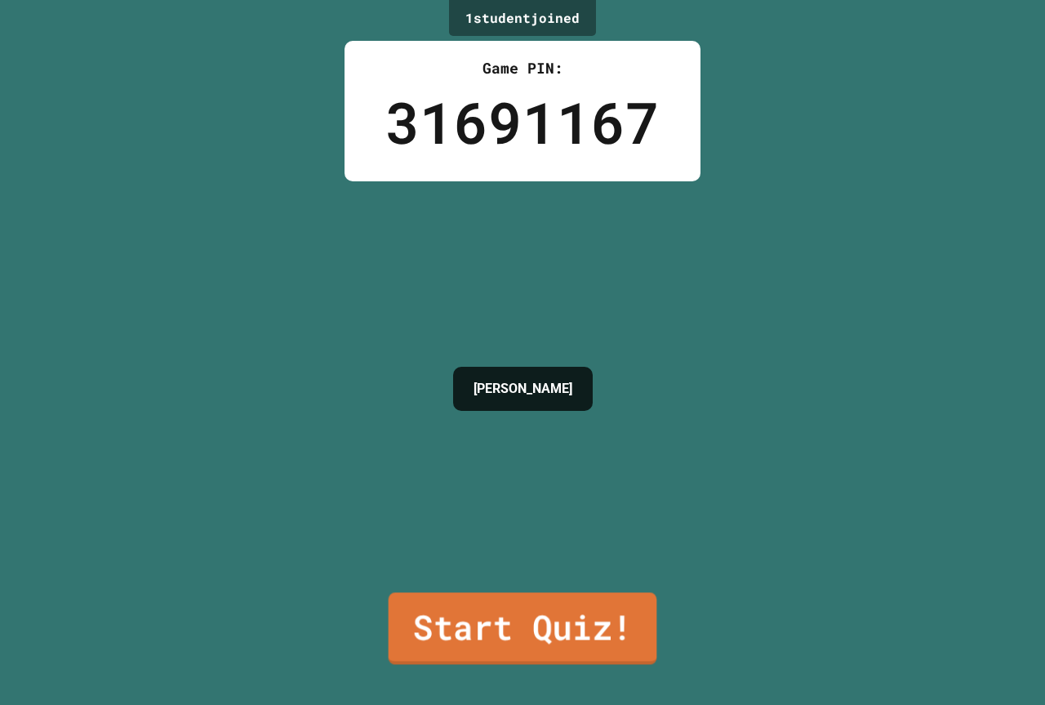
click at [566, 638] on link "Start Quiz!" at bounding box center [523, 628] width 269 height 72
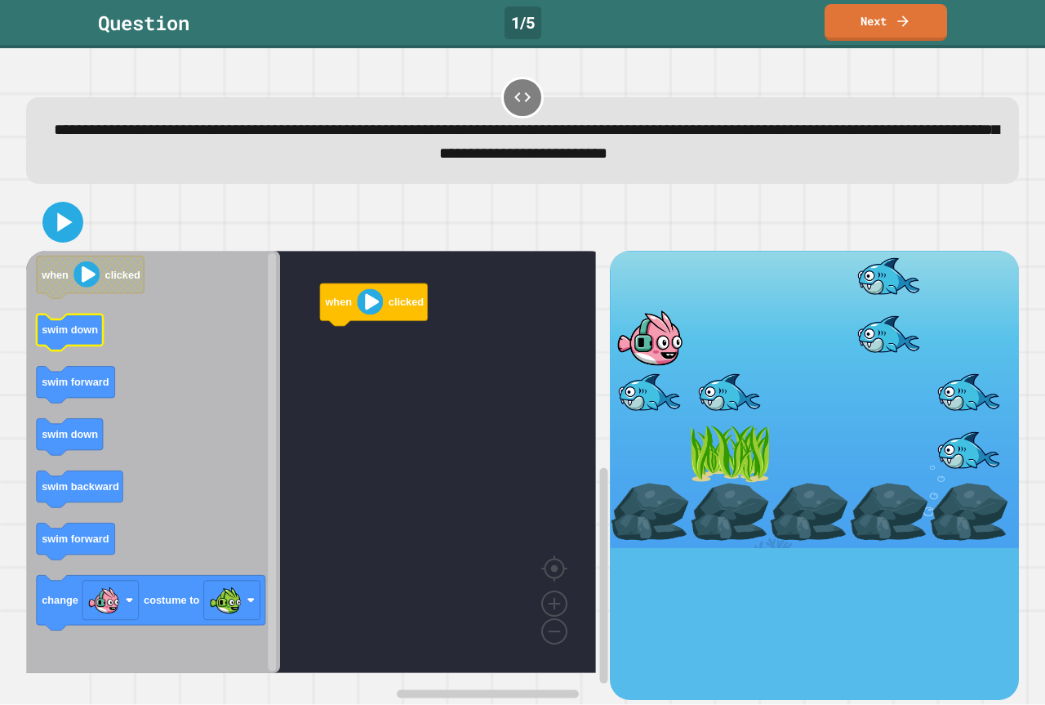
click at [76, 340] on icon "Blockly Workspace" at bounding box center [70, 332] width 66 height 37
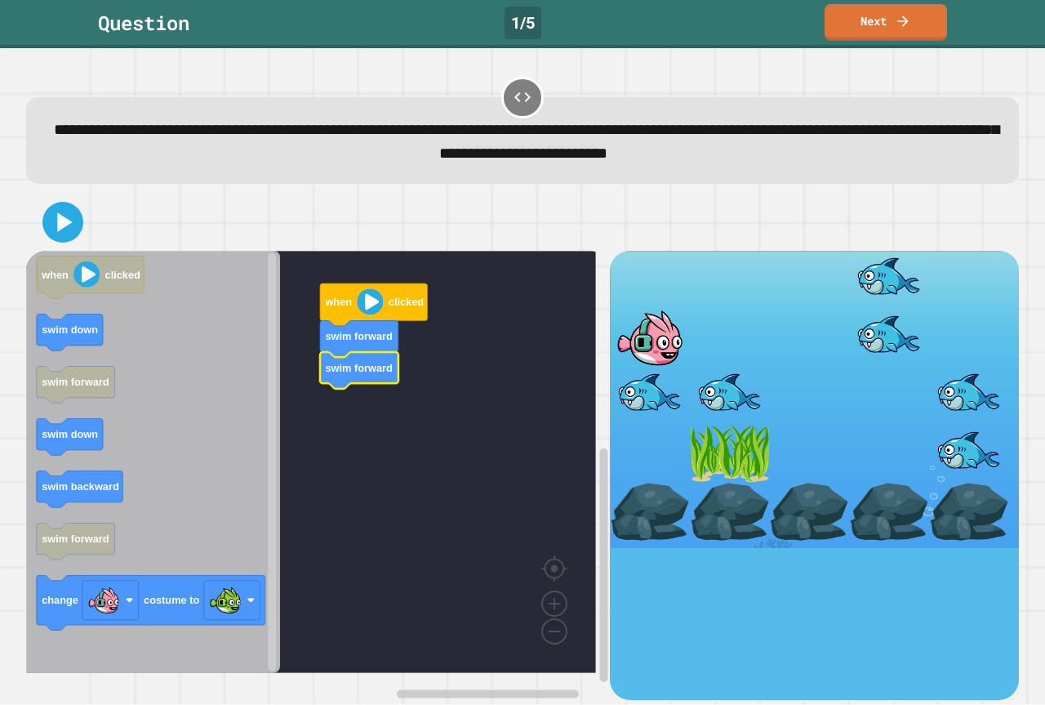
click at [71, 458] on icon "Blockly Workspace" at bounding box center [153, 462] width 254 height 422
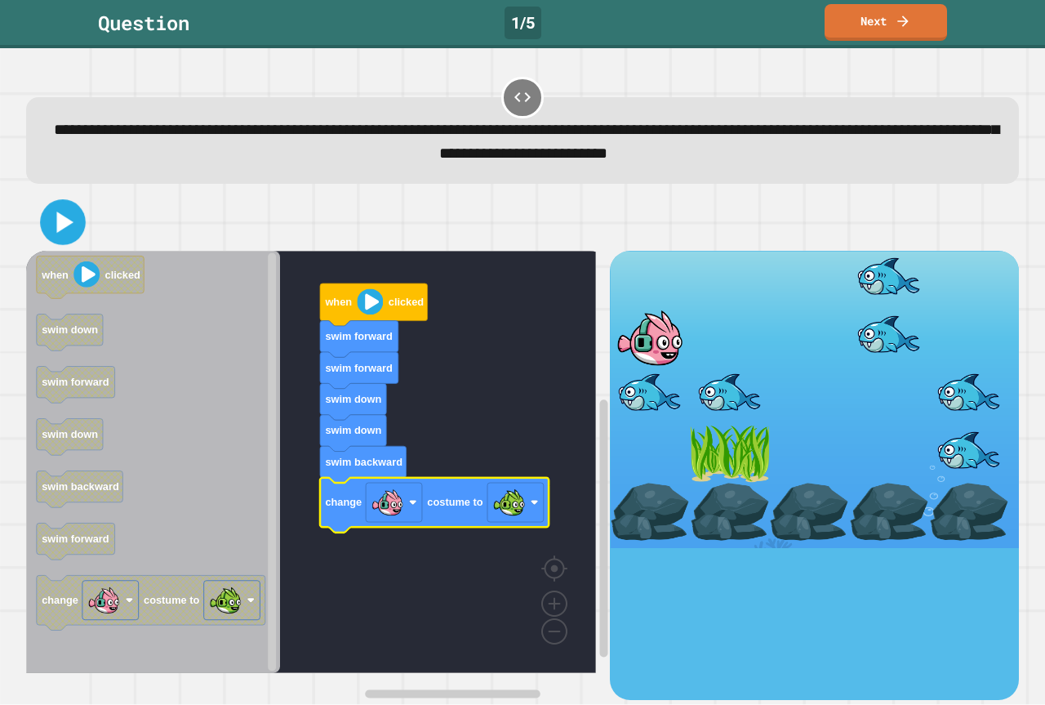
click at [54, 225] on icon at bounding box center [63, 222] width 37 height 37
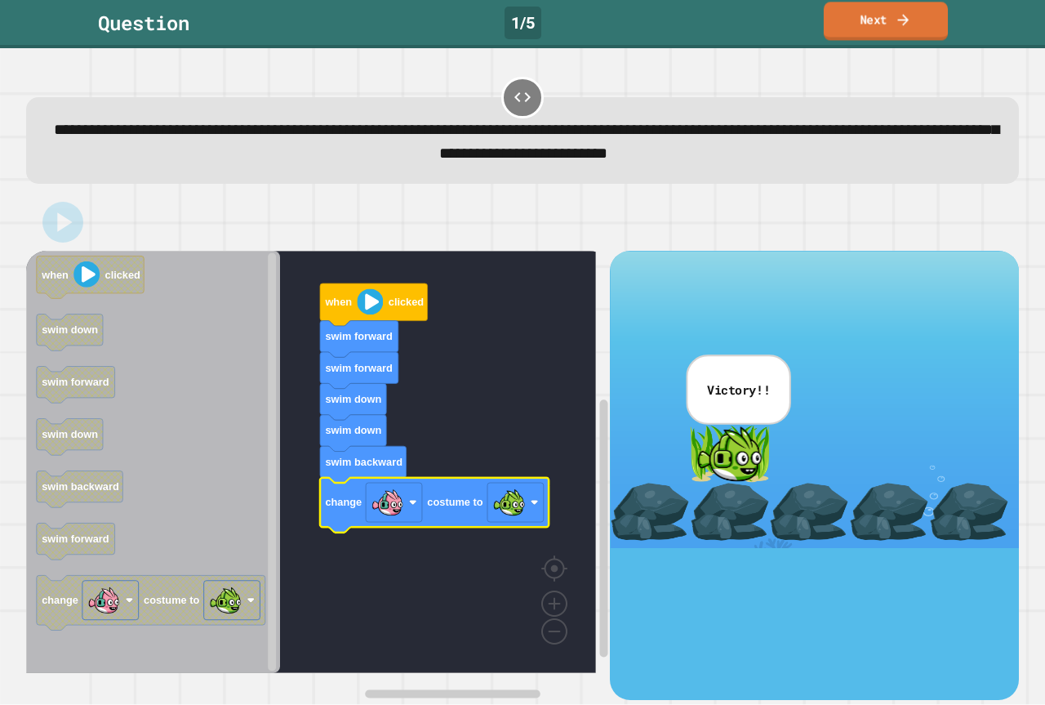
click at [914, 22] on link "Next" at bounding box center [886, 21] width 124 height 38
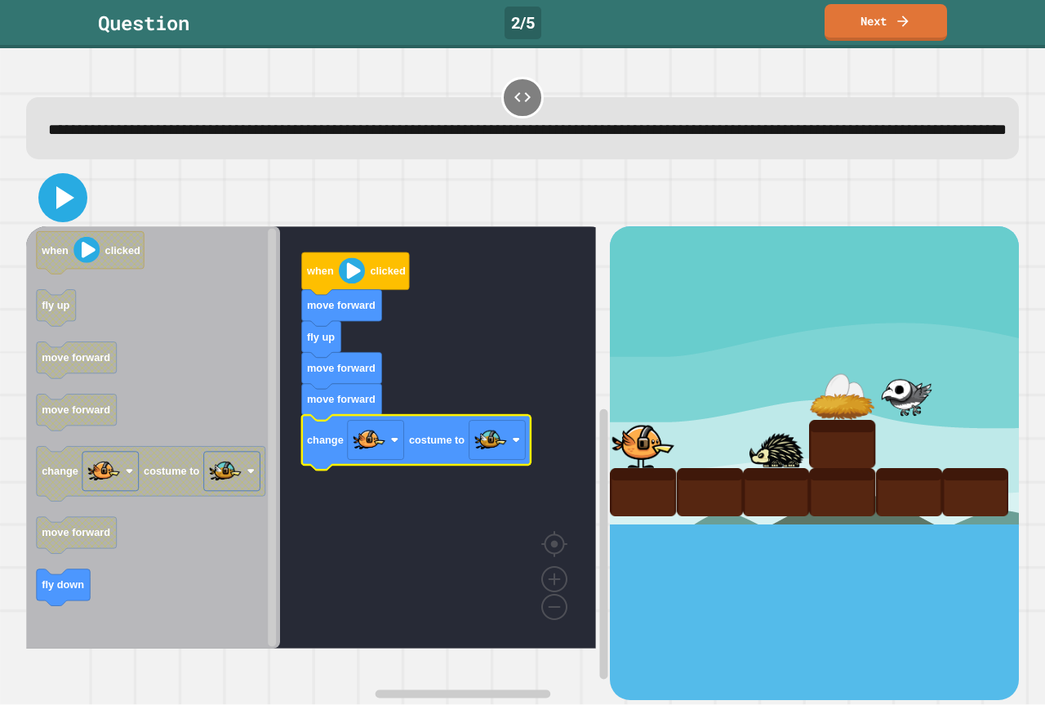
click at [68, 209] on icon at bounding box center [65, 197] width 18 height 23
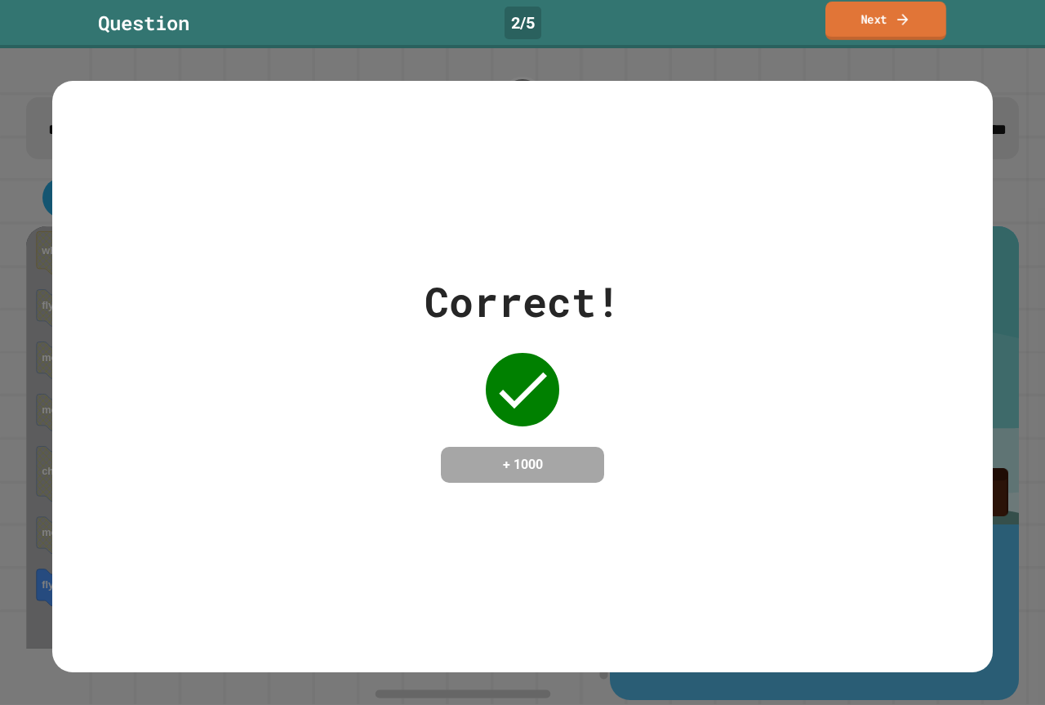
click at [890, 20] on link "Next" at bounding box center [885, 21] width 121 height 38
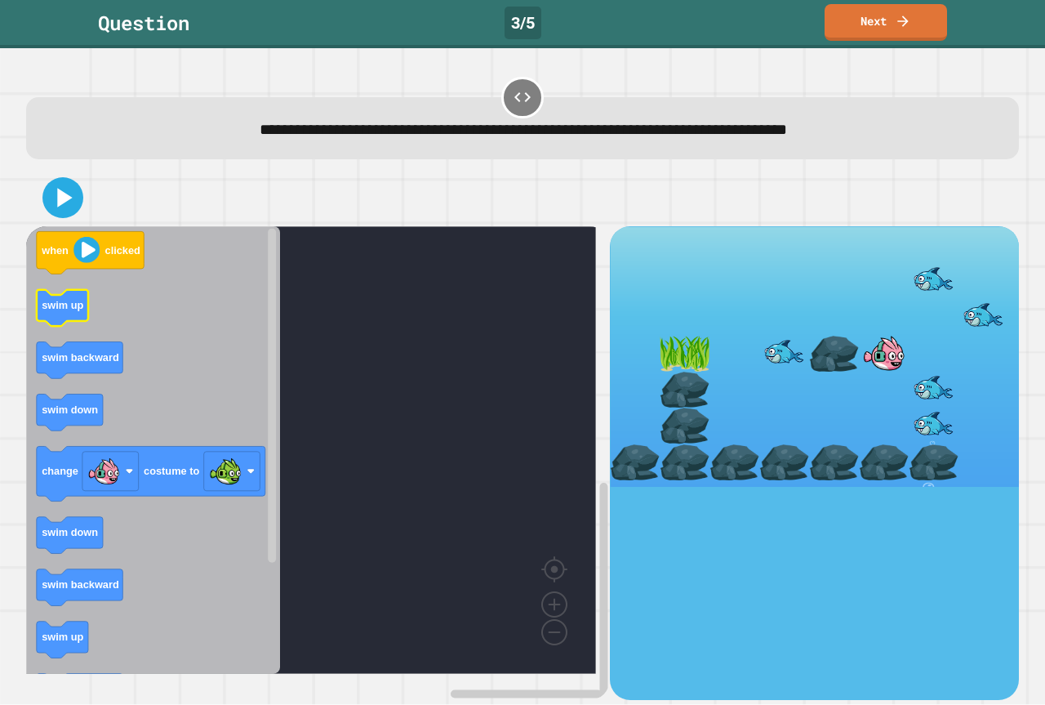
click at [58, 316] on icon "Blockly Workspace" at bounding box center [62, 308] width 51 height 37
click at [71, 273] on icon "when clicked swim up swim backward swim down change costume to swim down swim b…" at bounding box center [153, 449] width 254 height 447
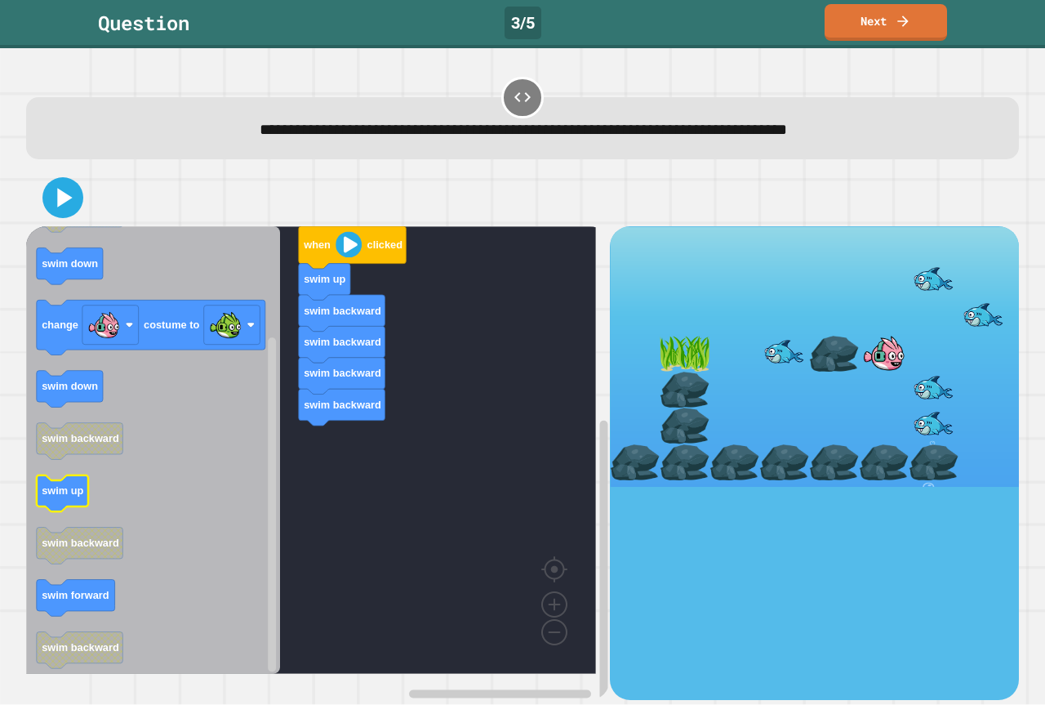
click at [66, 492] on text "swim up" at bounding box center [63, 491] width 42 height 12
click at [88, 403] on icon "when clicked swim up swim backward swim down change costume to swim down swim b…" at bounding box center [153, 449] width 254 height 447
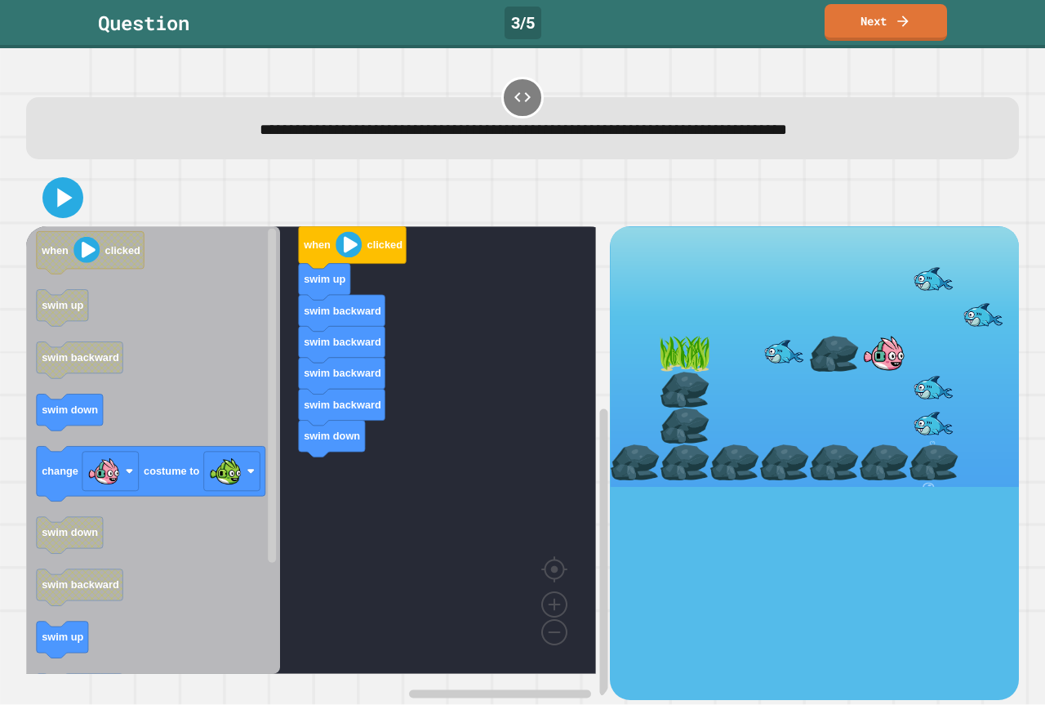
click at [482, 510] on div "when clicked swim up swim backward swim backward swim backward swim backward sw…" at bounding box center [318, 462] width 584 height 473
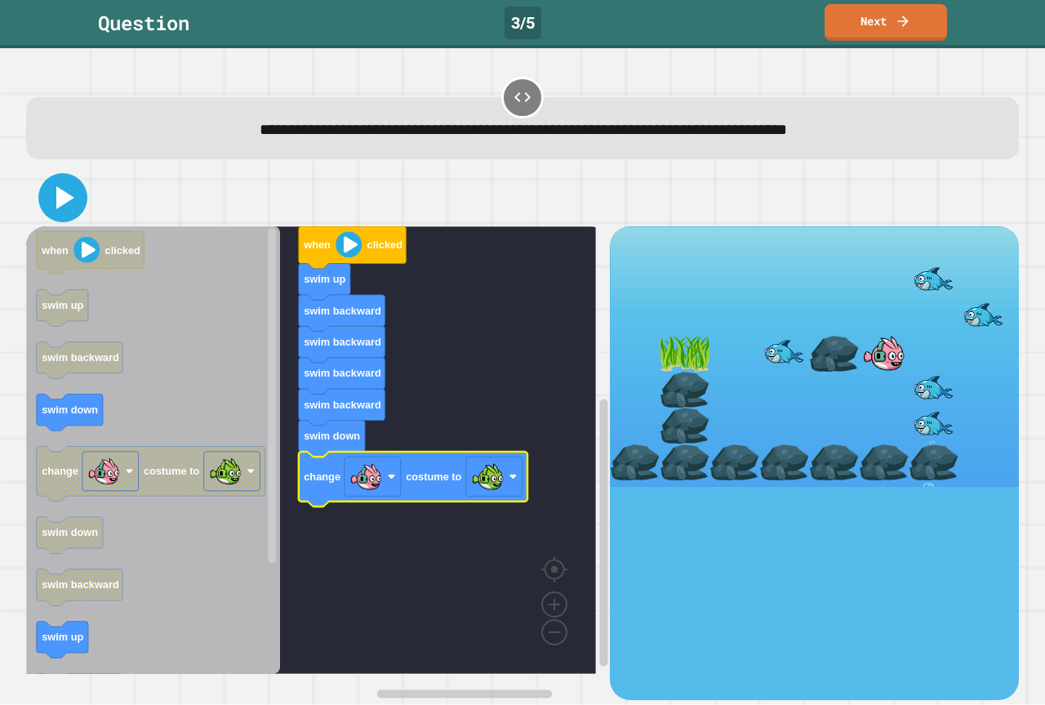
click at [68, 195] on icon at bounding box center [65, 197] width 18 height 23
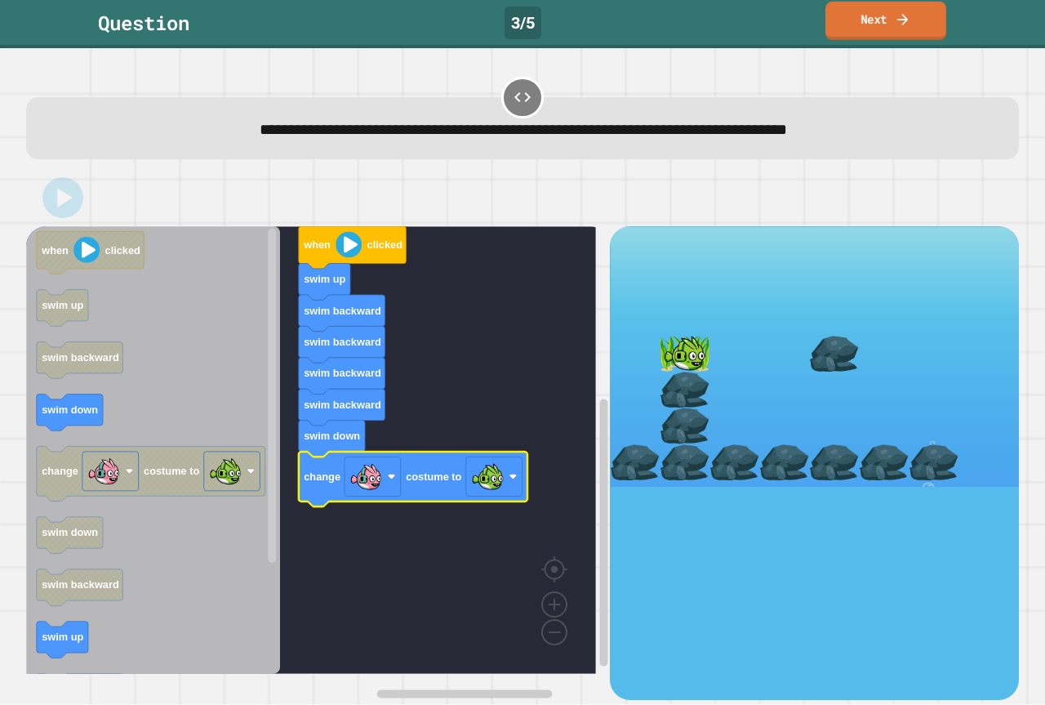
click at [929, 25] on link "Next" at bounding box center [885, 21] width 121 height 38
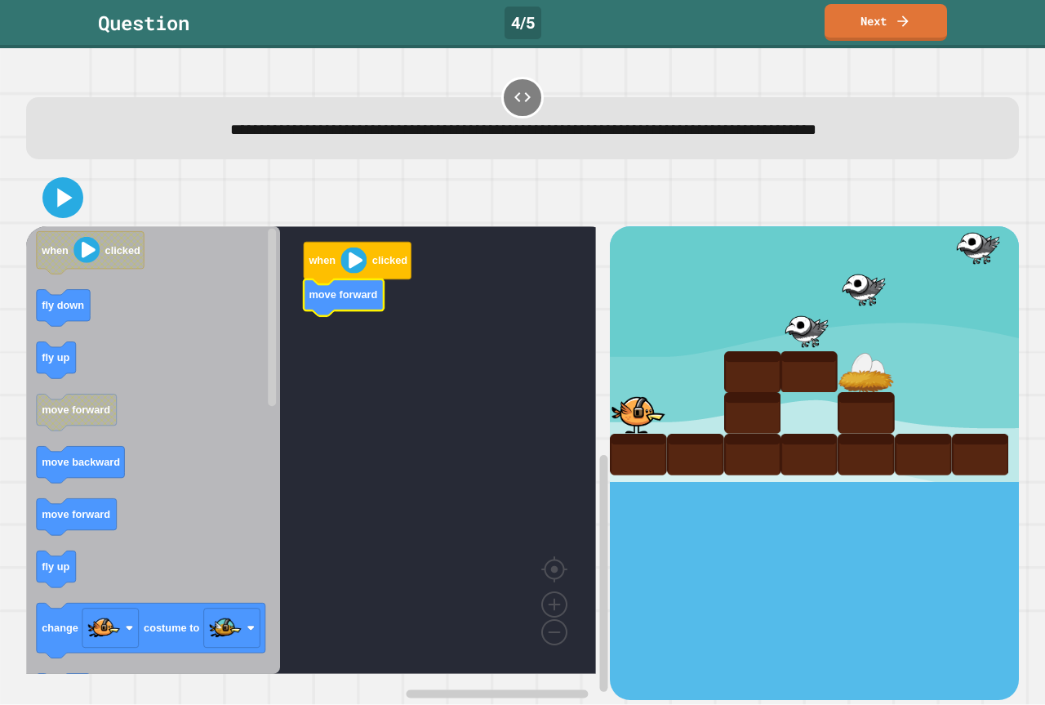
click at [82, 363] on icon "Blockly Workspace" at bounding box center [153, 449] width 254 height 447
click at [47, 588] on icon "when clicked fly down fly up move forward move backward move forward fly up cha…" at bounding box center [153, 449] width 254 height 447
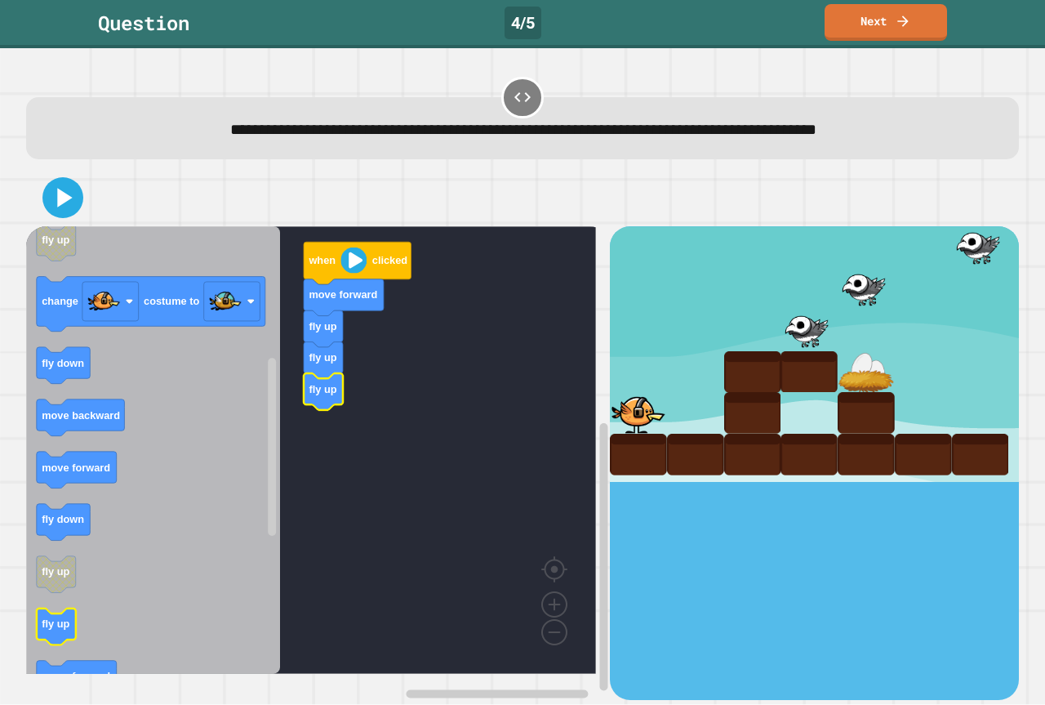
drag, startPoint x: 28, startPoint y: 630, endPoint x: 48, endPoint y: 619, distance: 23.4
click at [48, 619] on div "when clicked move forward fly up fly up fly up when clicked fly down fly up mov…" at bounding box center [522, 434] width 1003 height 540
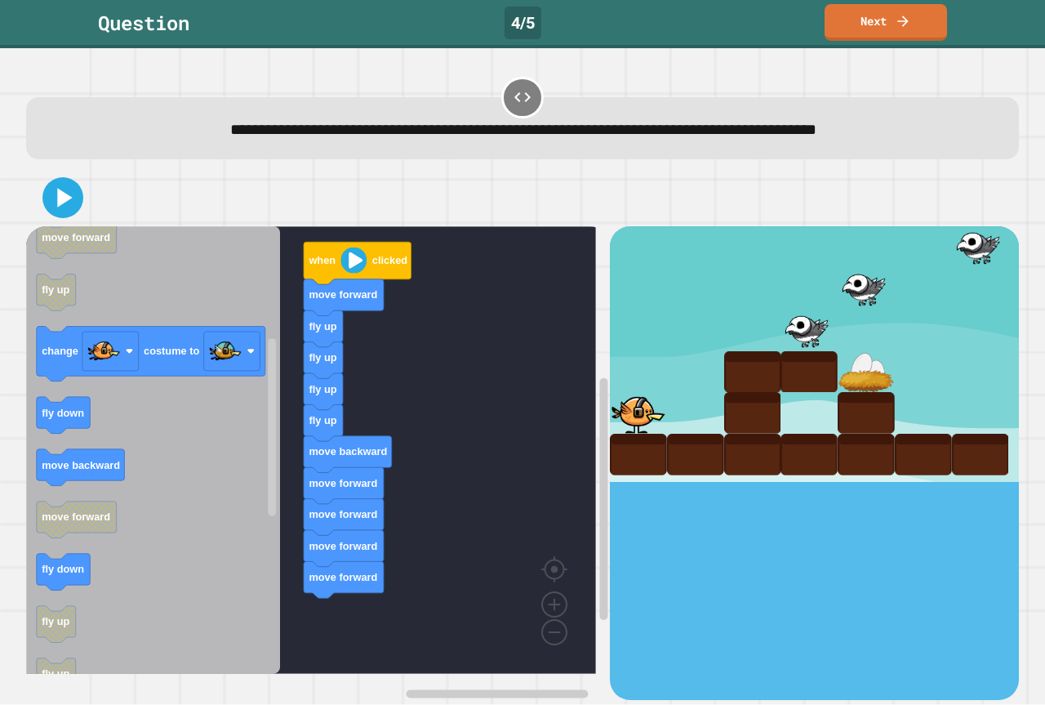
click at [136, 560] on icon "when clicked fly down fly up move forward move backward move forward fly up cha…" at bounding box center [153, 449] width 254 height 447
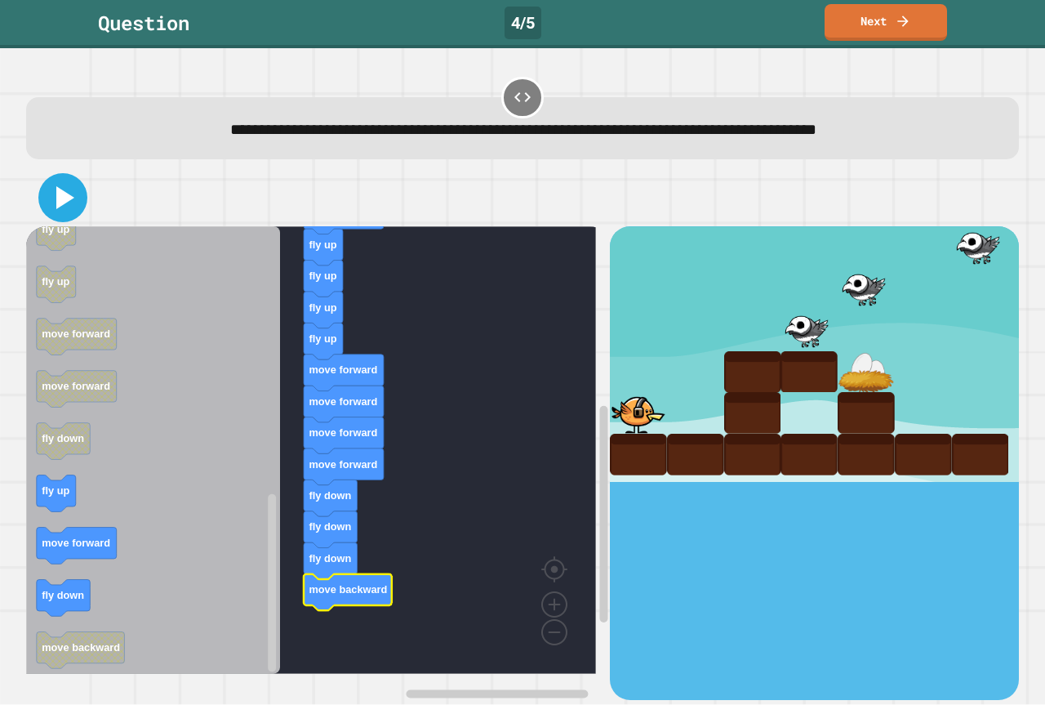
click at [57, 194] on icon at bounding box center [65, 197] width 18 height 23
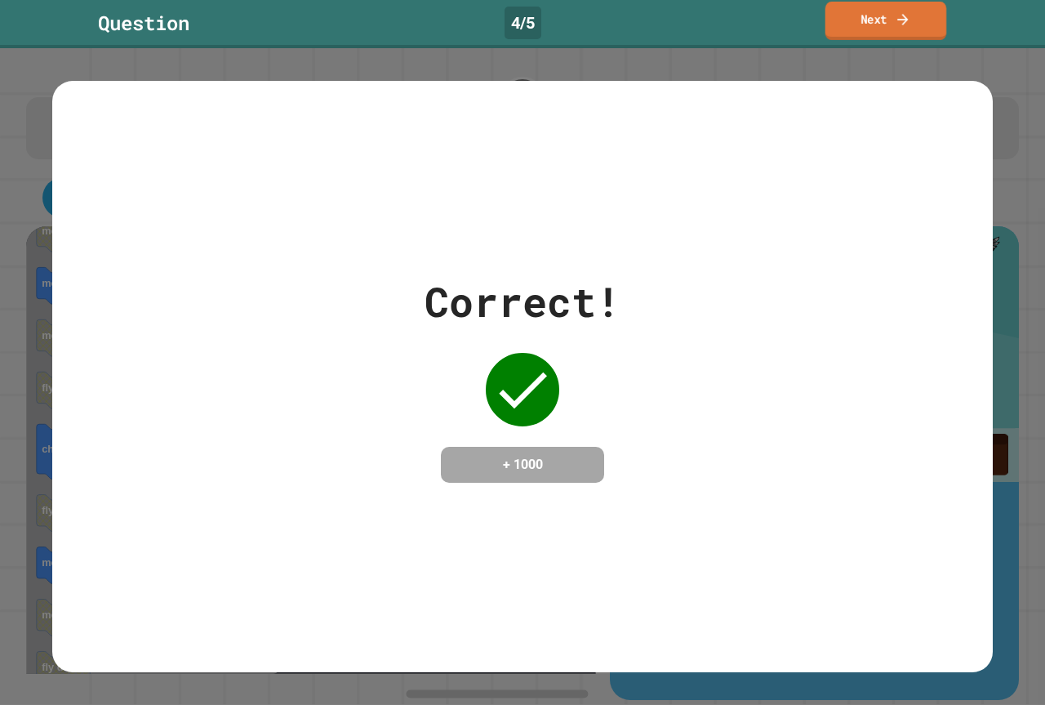
click at [884, 22] on link "Next" at bounding box center [886, 21] width 122 height 38
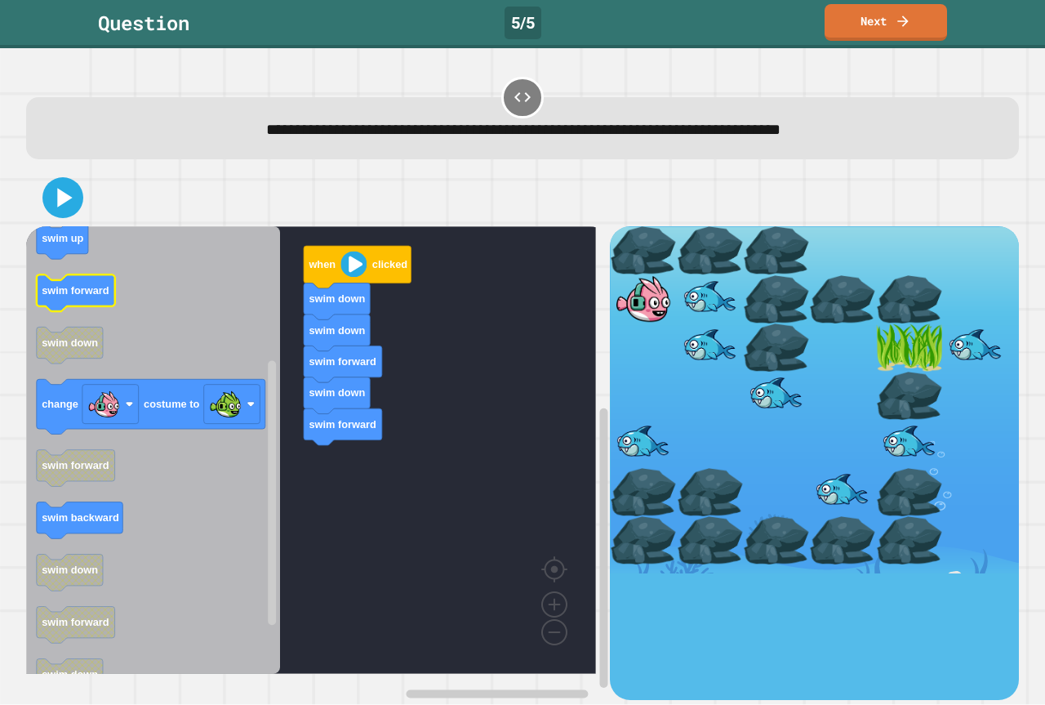
click at [91, 309] on icon "Blockly Workspace" at bounding box center [153, 449] width 254 height 447
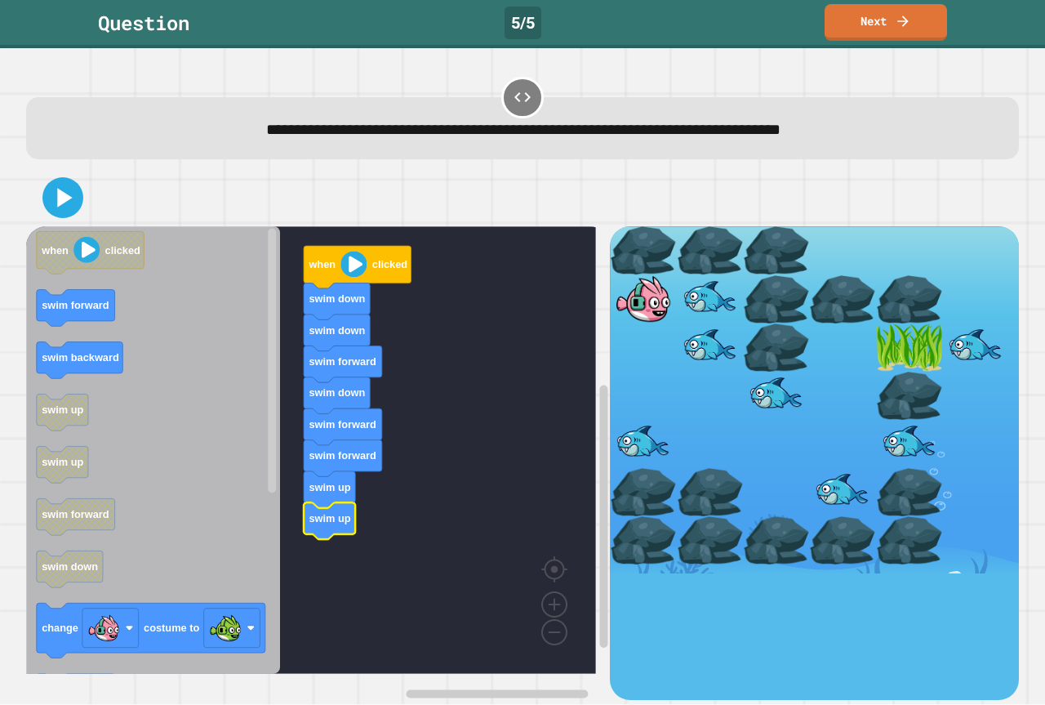
click at [82, 325] on icon "when clicked swim forward swim backward swim up swim up swim forward swim down …" at bounding box center [153, 449] width 254 height 447
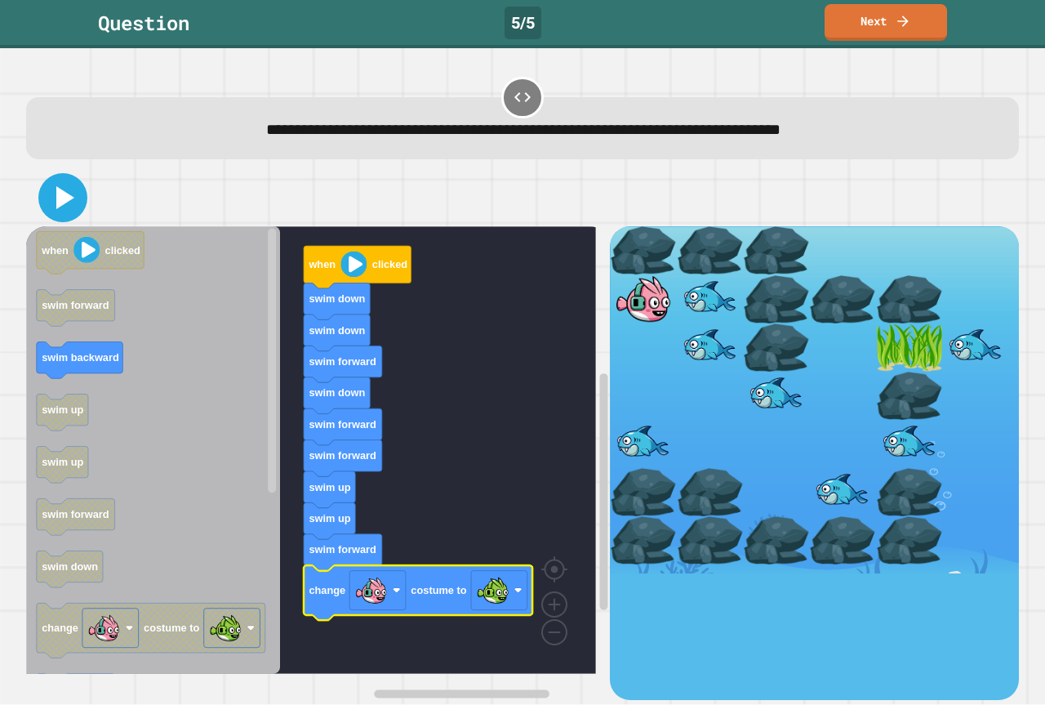
click at [62, 194] on icon at bounding box center [65, 197] width 18 height 23
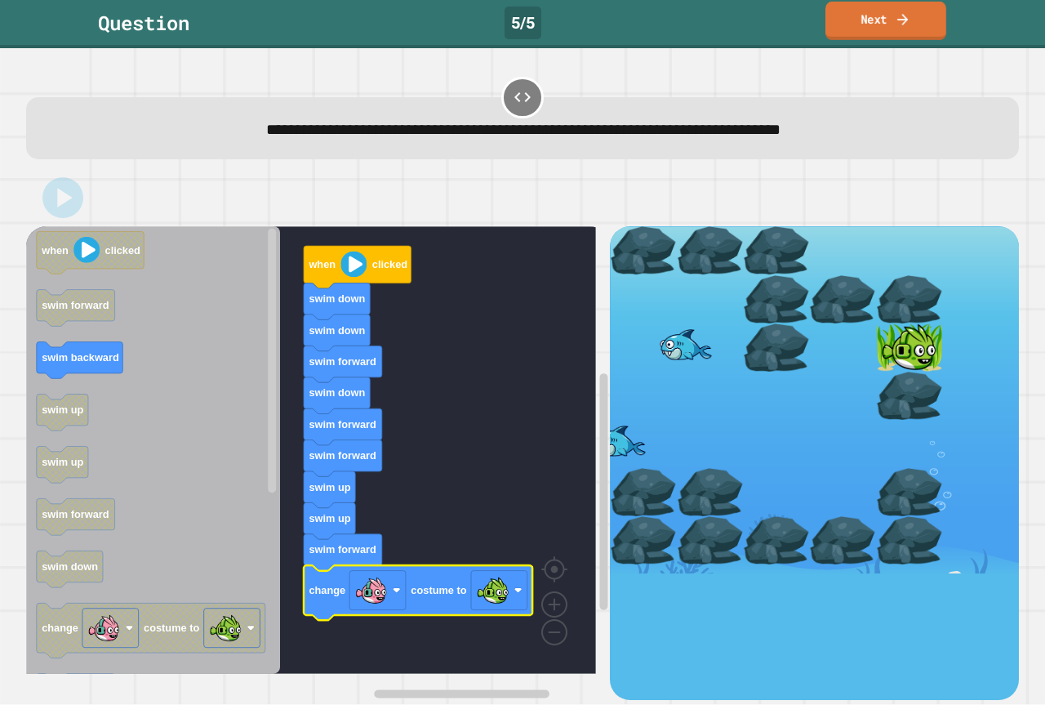
click at [892, 29] on link "Next" at bounding box center [885, 21] width 121 height 38
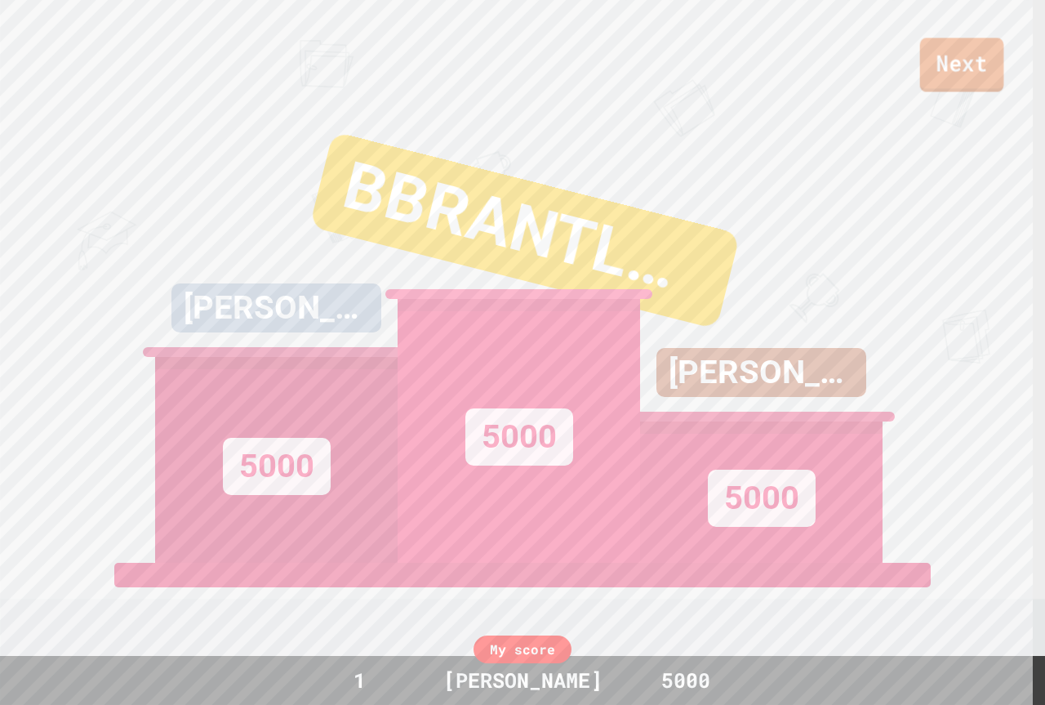
click at [945, 70] on link "Next" at bounding box center [962, 65] width 84 height 54
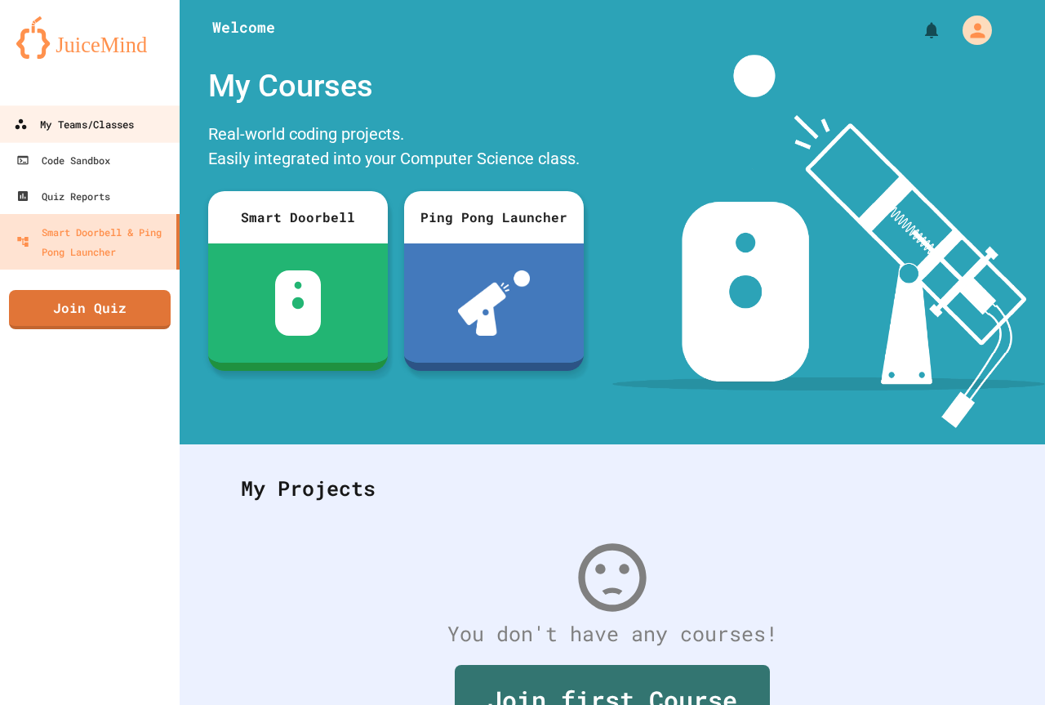
click at [132, 130] on div "My Teams/Classes" at bounding box center [74, 124] width 120 height 20
